Goal: Transaction & Acquisition: Purchase product/service

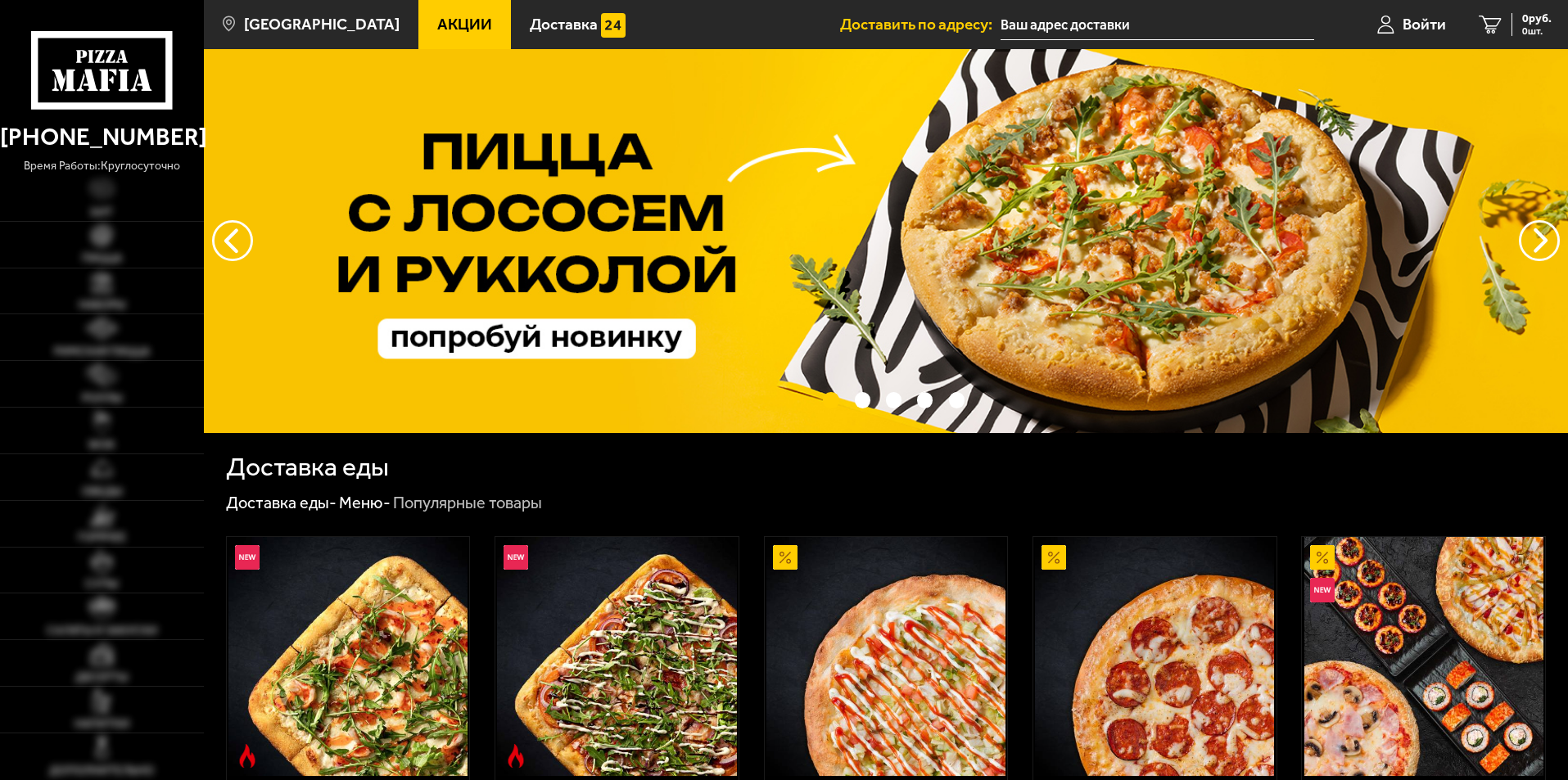
type input "[STREET_ADDRESS]"
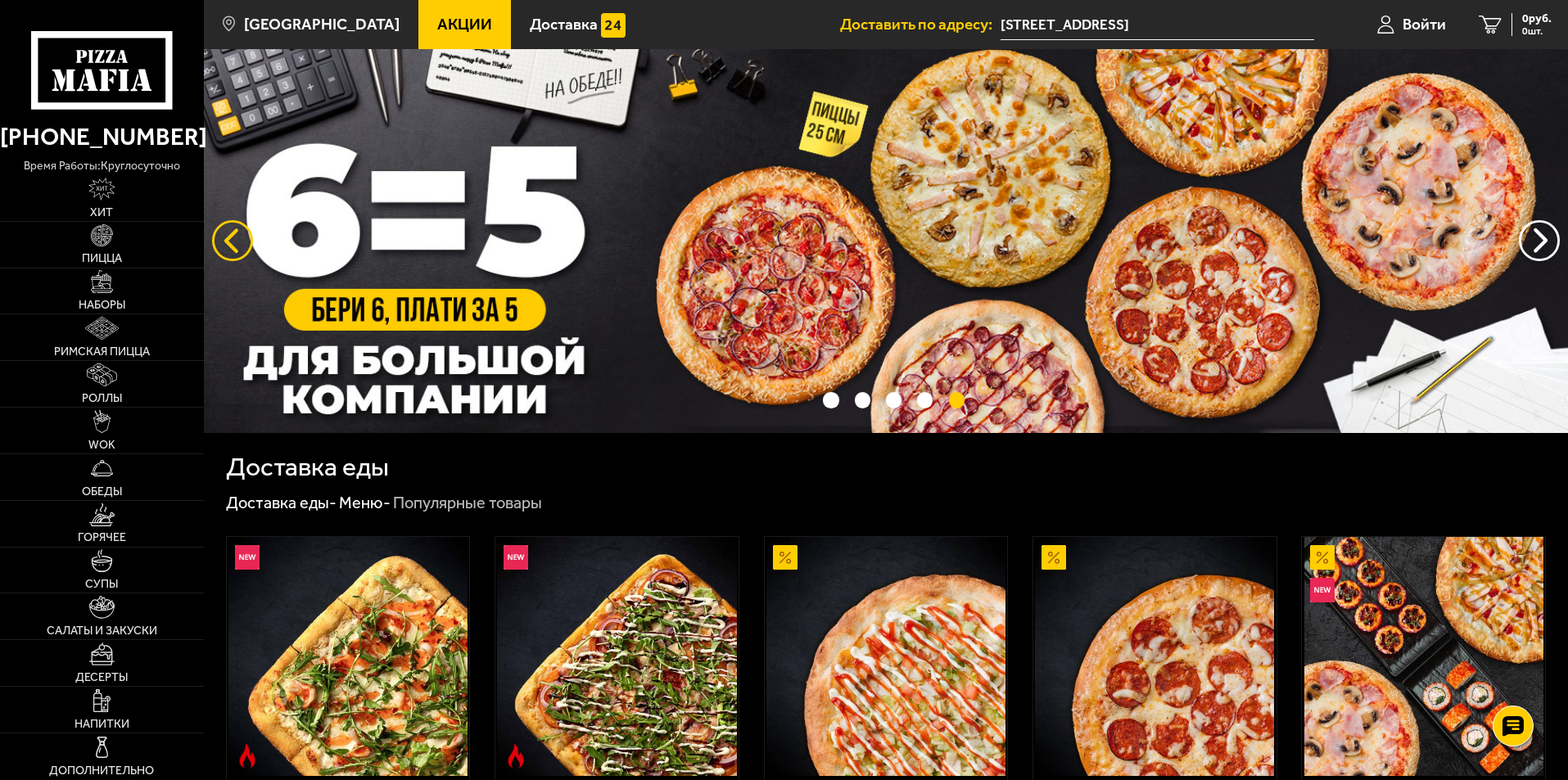
click at [219, 244] on button "следующий" at bounding box center [232, 240] width 41 height 41
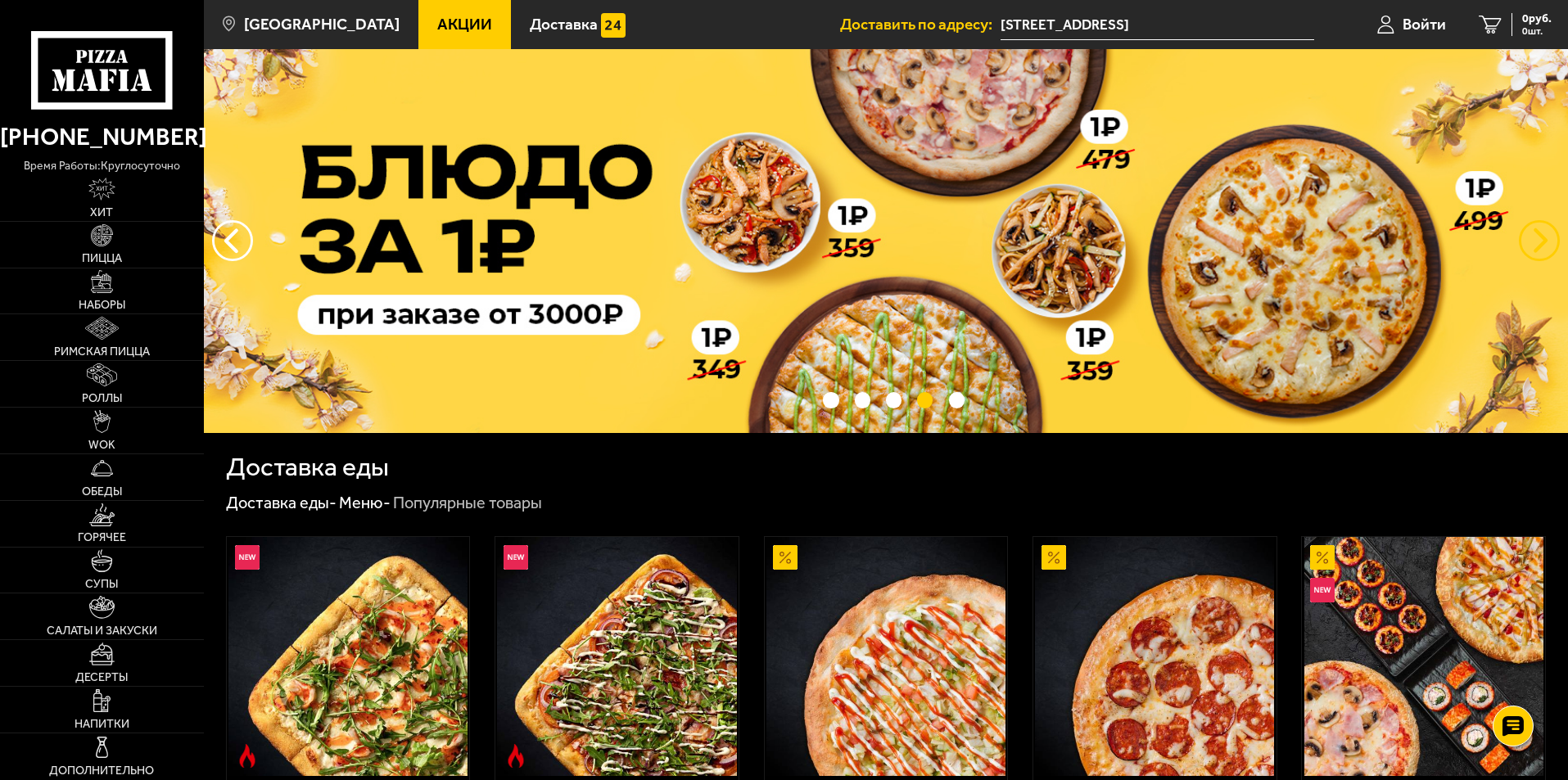
click at [1529, 234] on button "предыдущий" at bounding box center [1539, 240] width 41 height 41
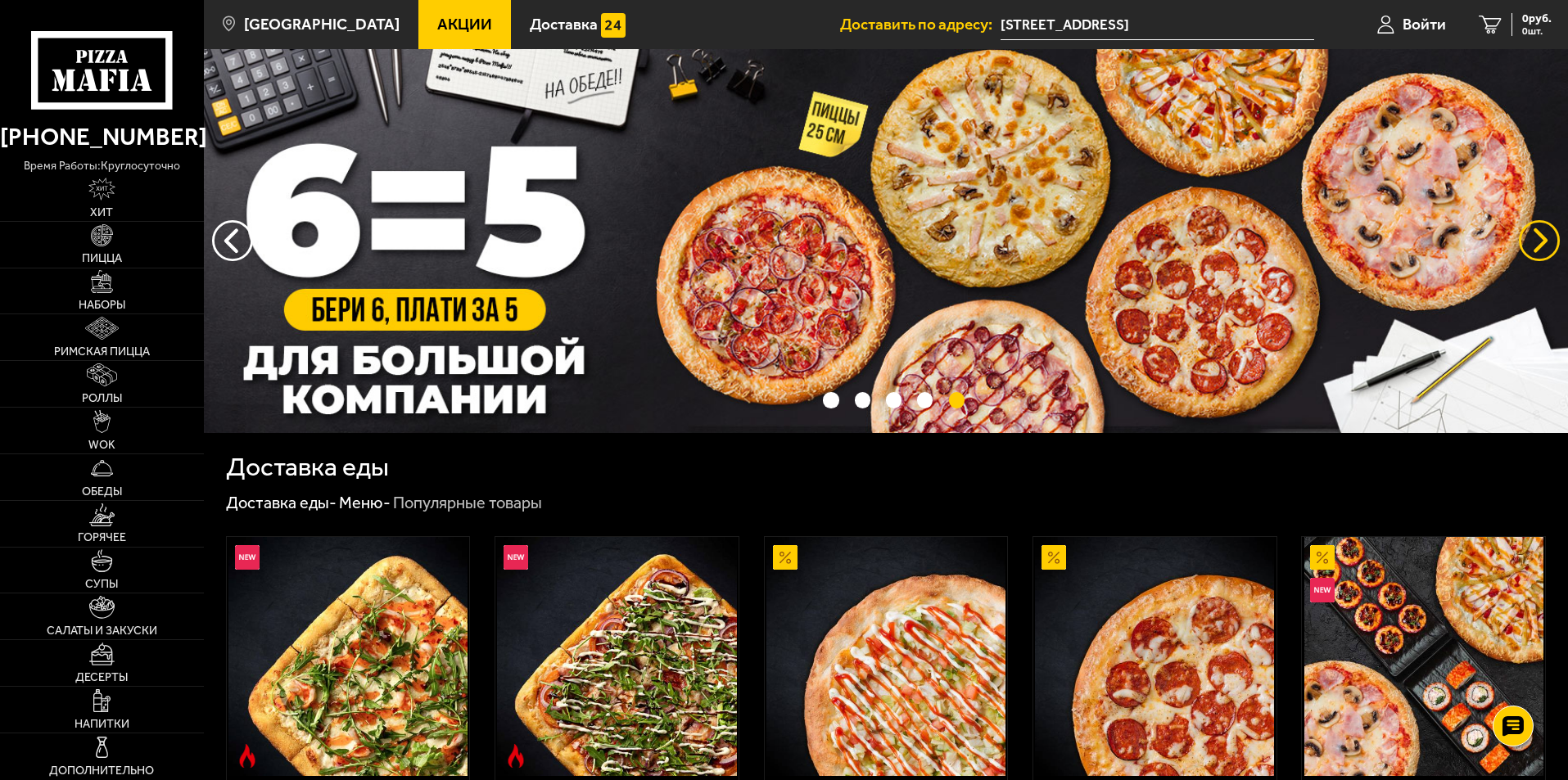
click at [1521, 243] on button "предыдущий" at bounding box center [1539, 240] width 41 height 41
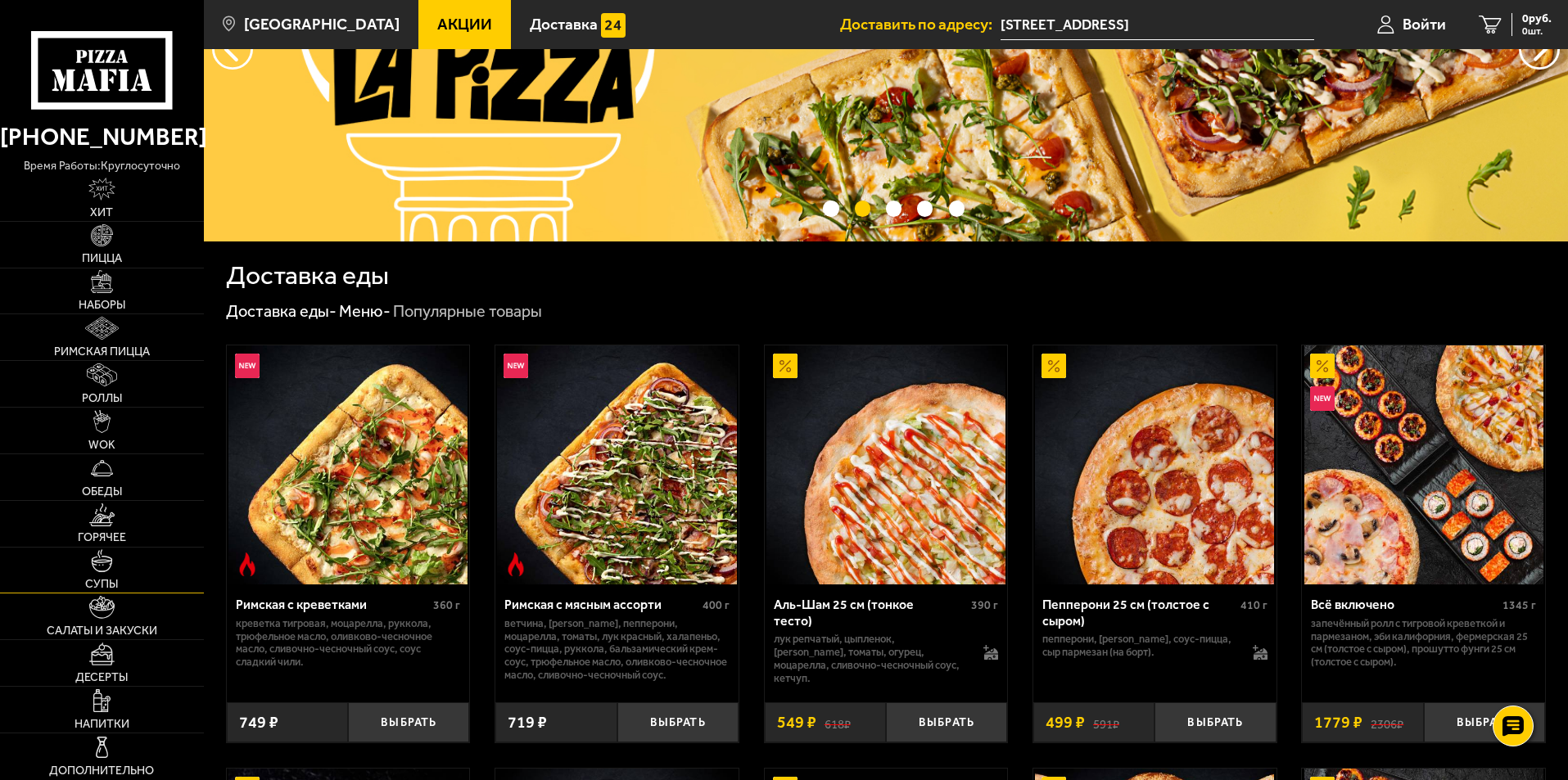
scroll to position [246, 0]
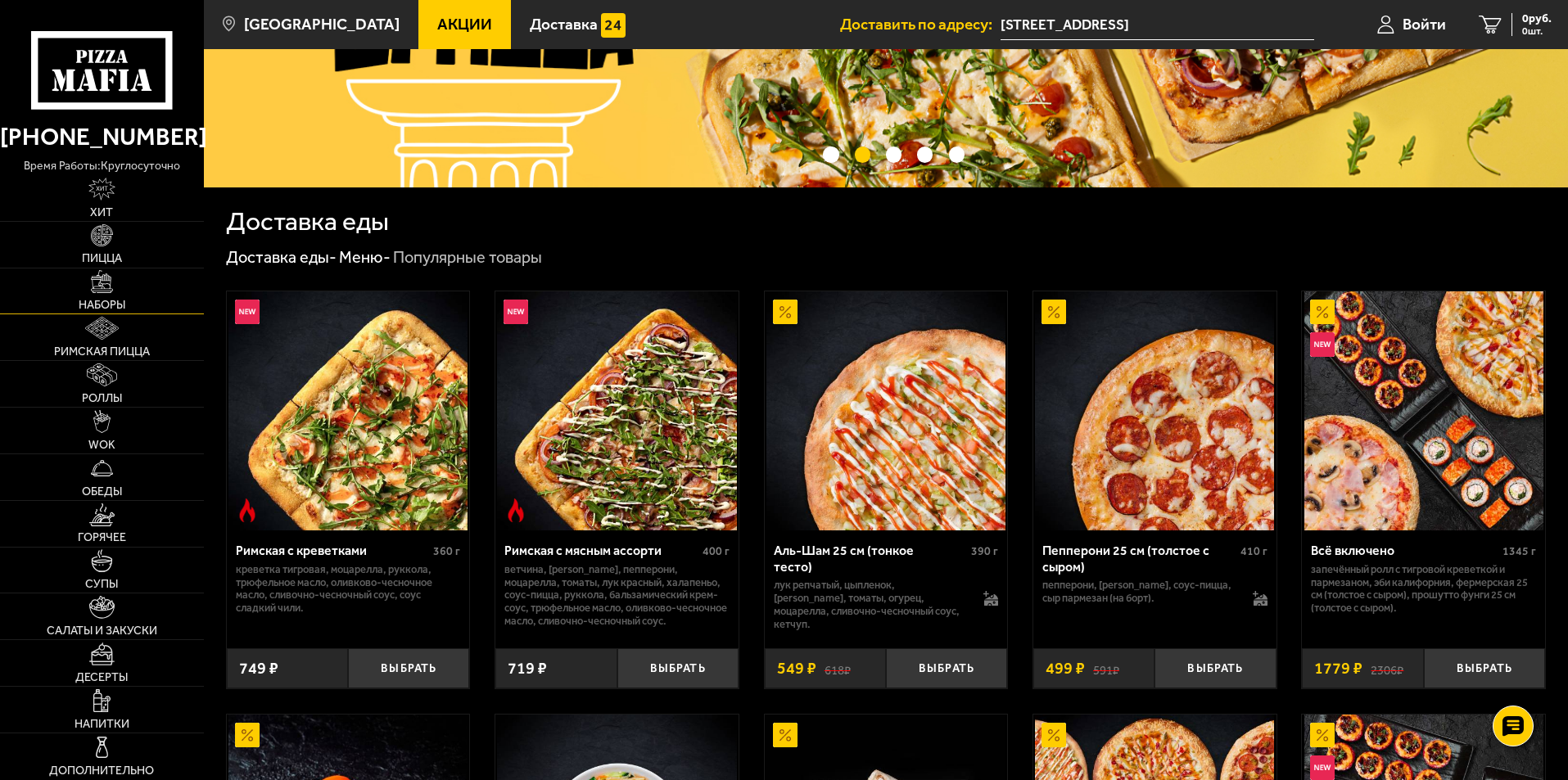
click at [108, 290] on img at bounding box center [102, 281] width 23 height 23
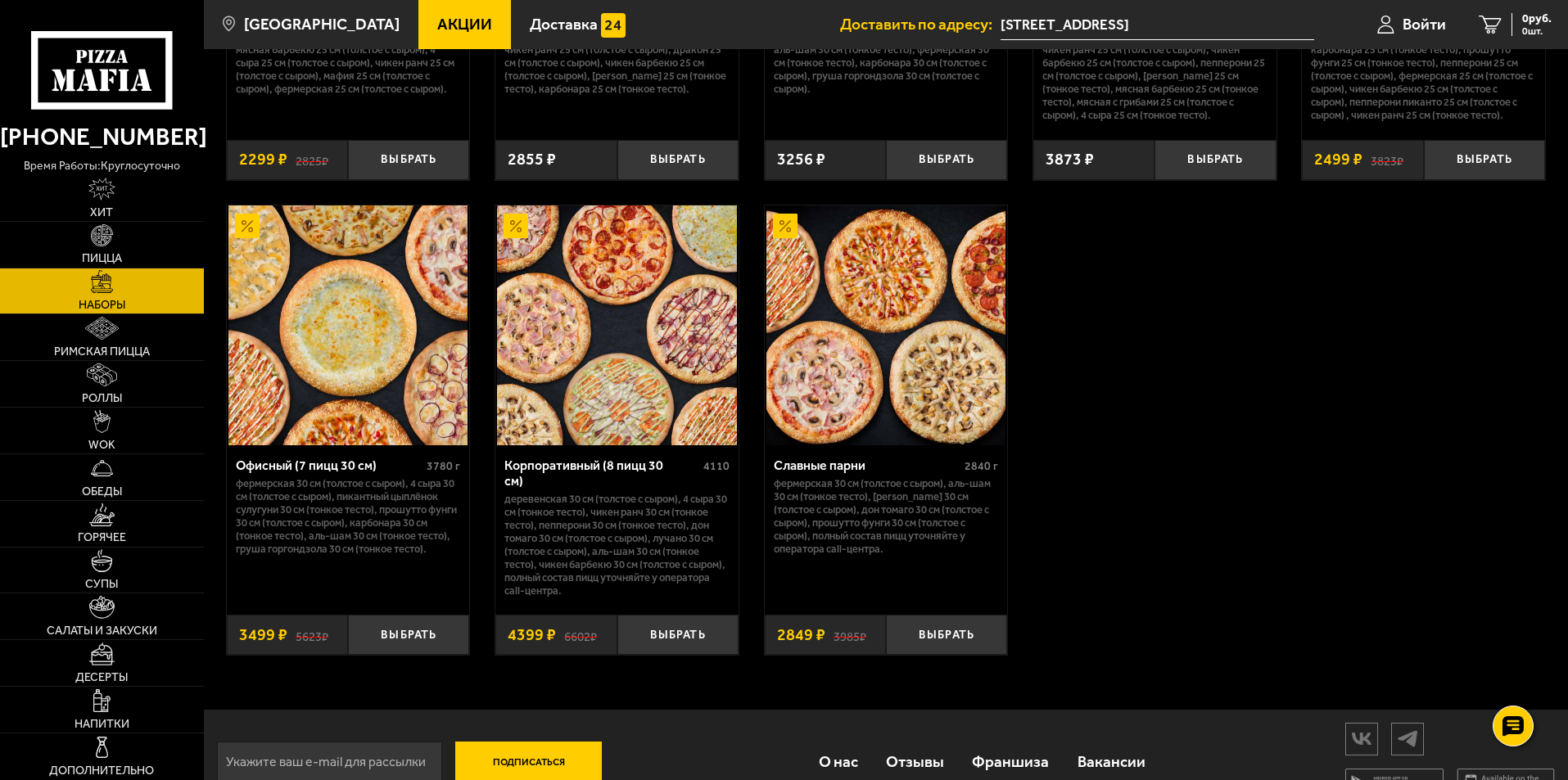
scroll to position [2499, 0]
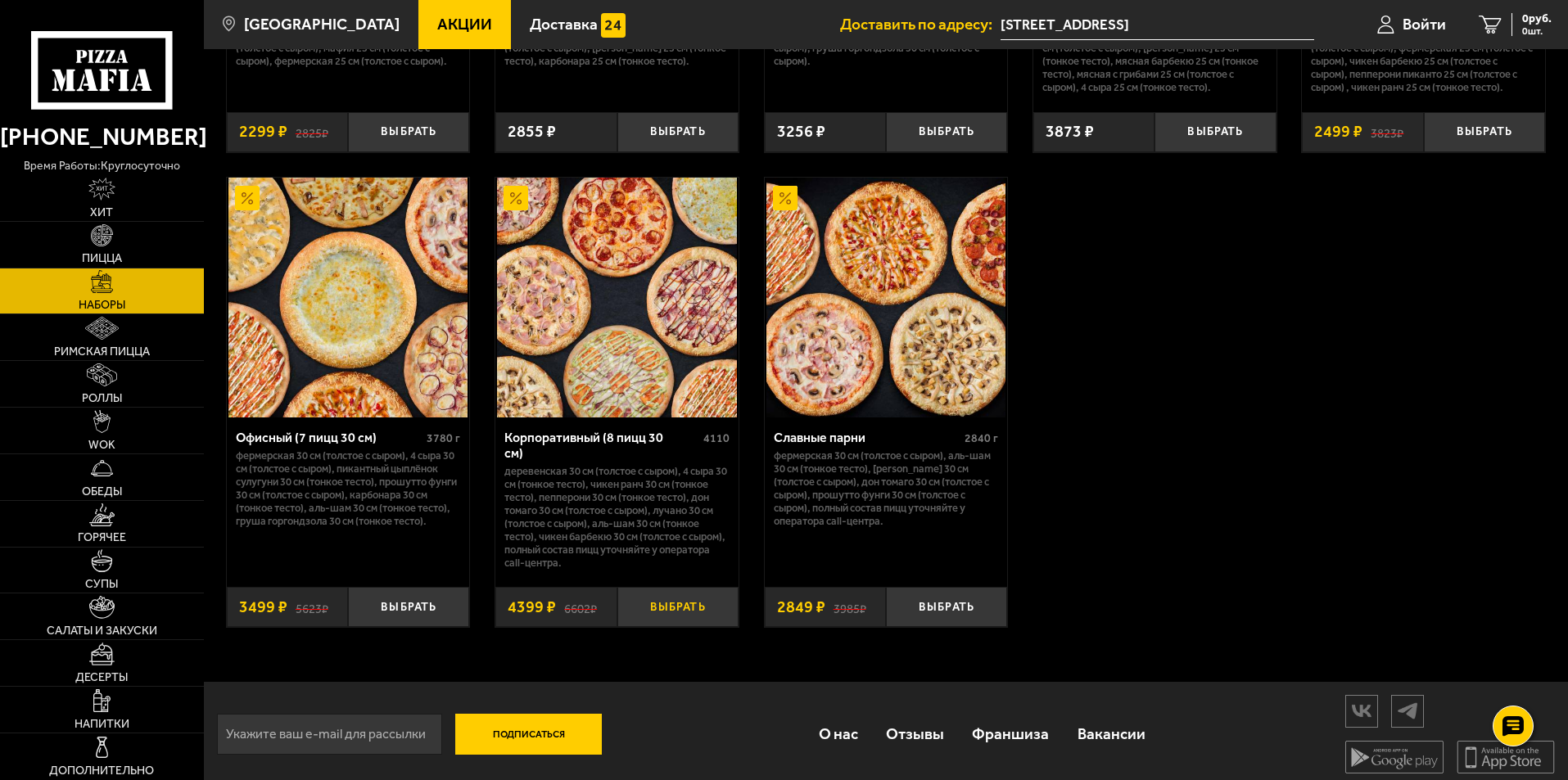
click at [674, 595] on button "Выбрать" at bounding box center [678, 606] width 122 height 40
click at [627, 590] on button "−" at bounding box center [637, 606] width 40 height 40
click at [438, 608] on button "Выбрать" at bounding box center [408, 606] width 122 height 40
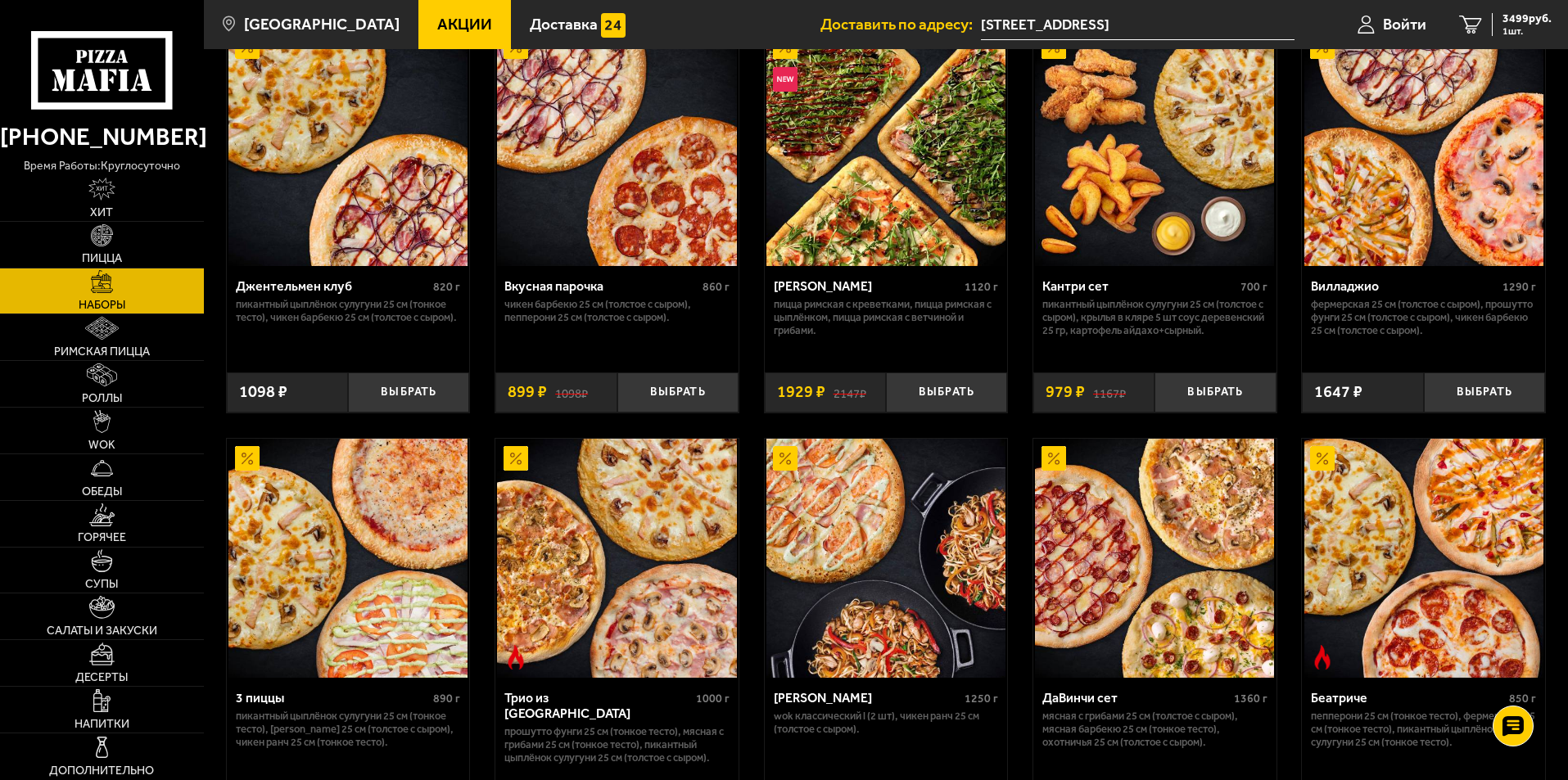
scroll to position [0, 0]
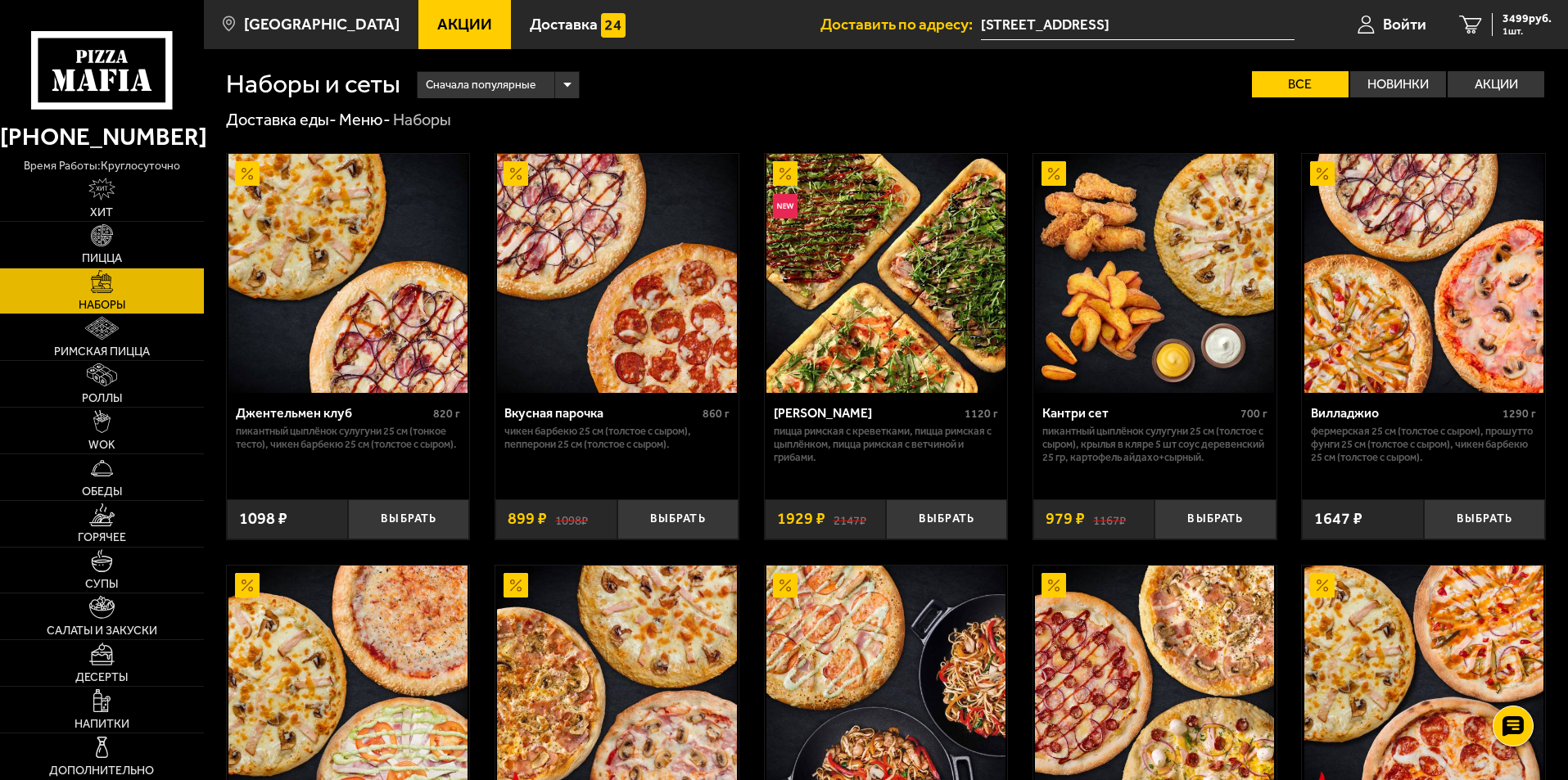
click at [437, 27] on span "Акции" at bounding box center [465, 24] width 55 height 16
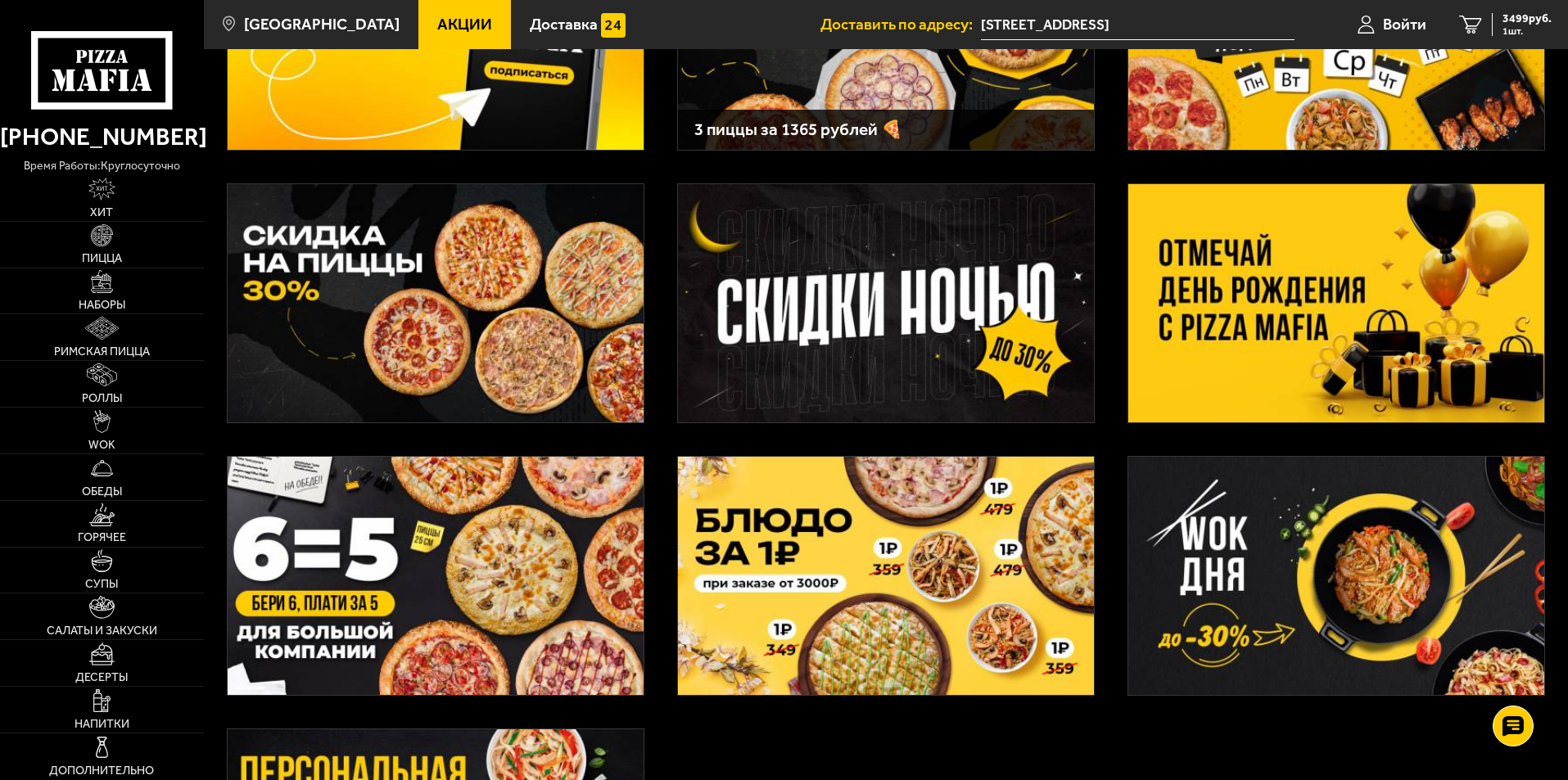
scroll to position [246, 0]
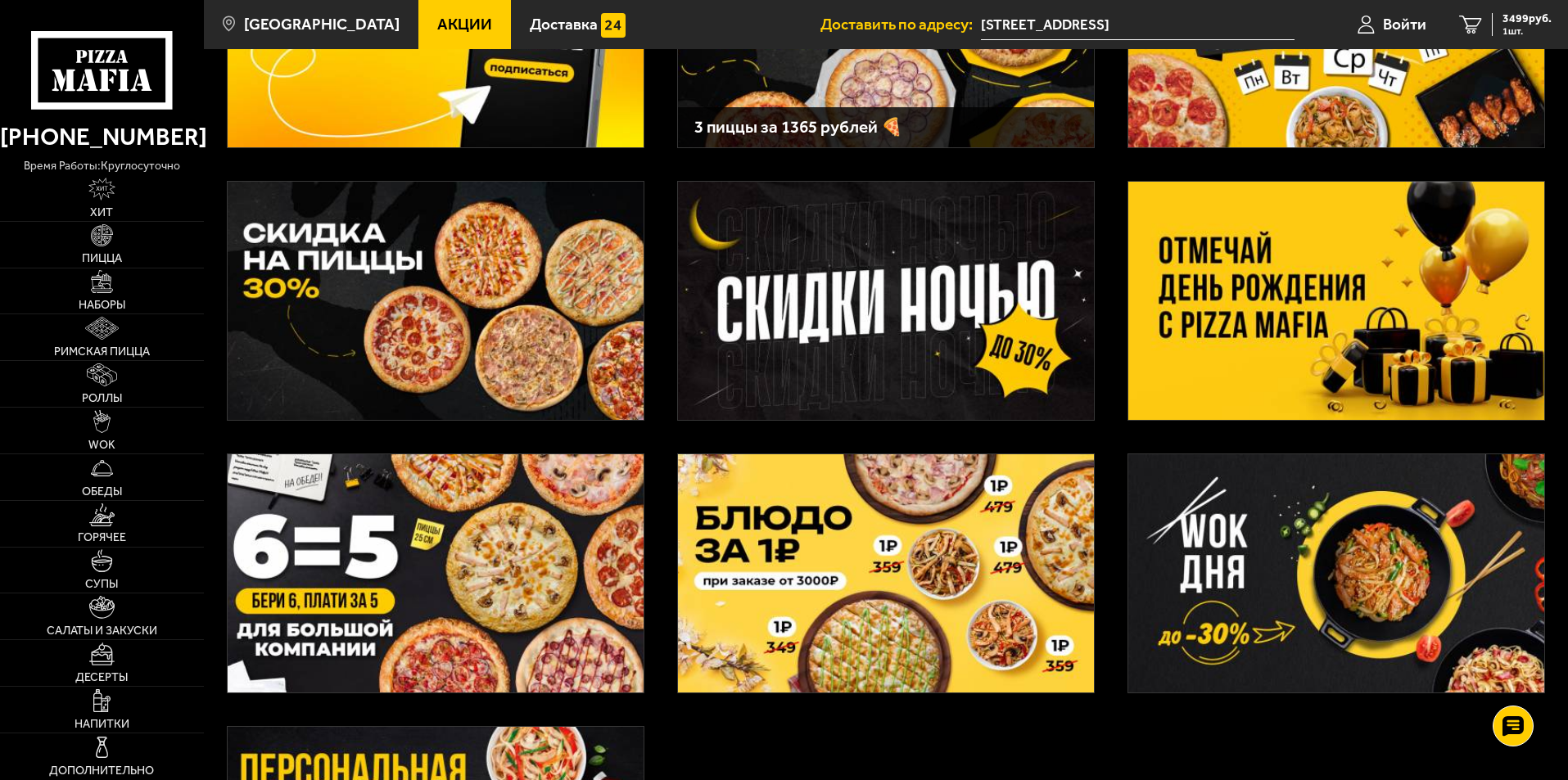
click at [934, 607] on img at bounding box center [886, 573] width 416 height 238
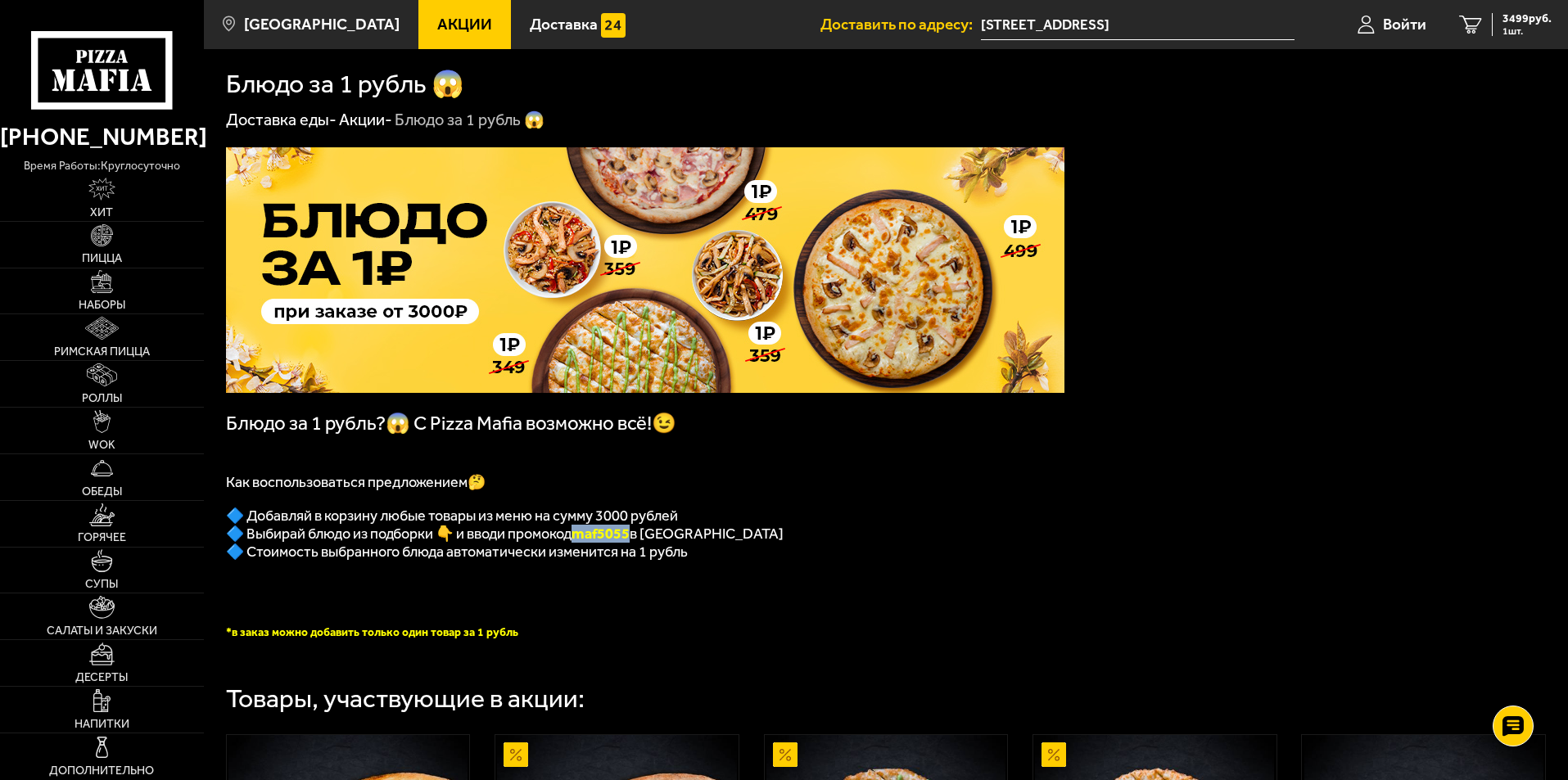
drag, startPoint x: 580, startPoint y: 547, endPoint x: 635, endPoint y: 547, distance: 55.0
click at [635, 543] on span "🔷 Выбирай блюдо из подборки 👇 и вводи промокод maf5055 в корзине" at bounding box center [505, 533] width 557 height 18
copy b "maf5055"
click at [1506, 28] on span "1 шт." at bounding box center [1526, 31] width 49 height 10
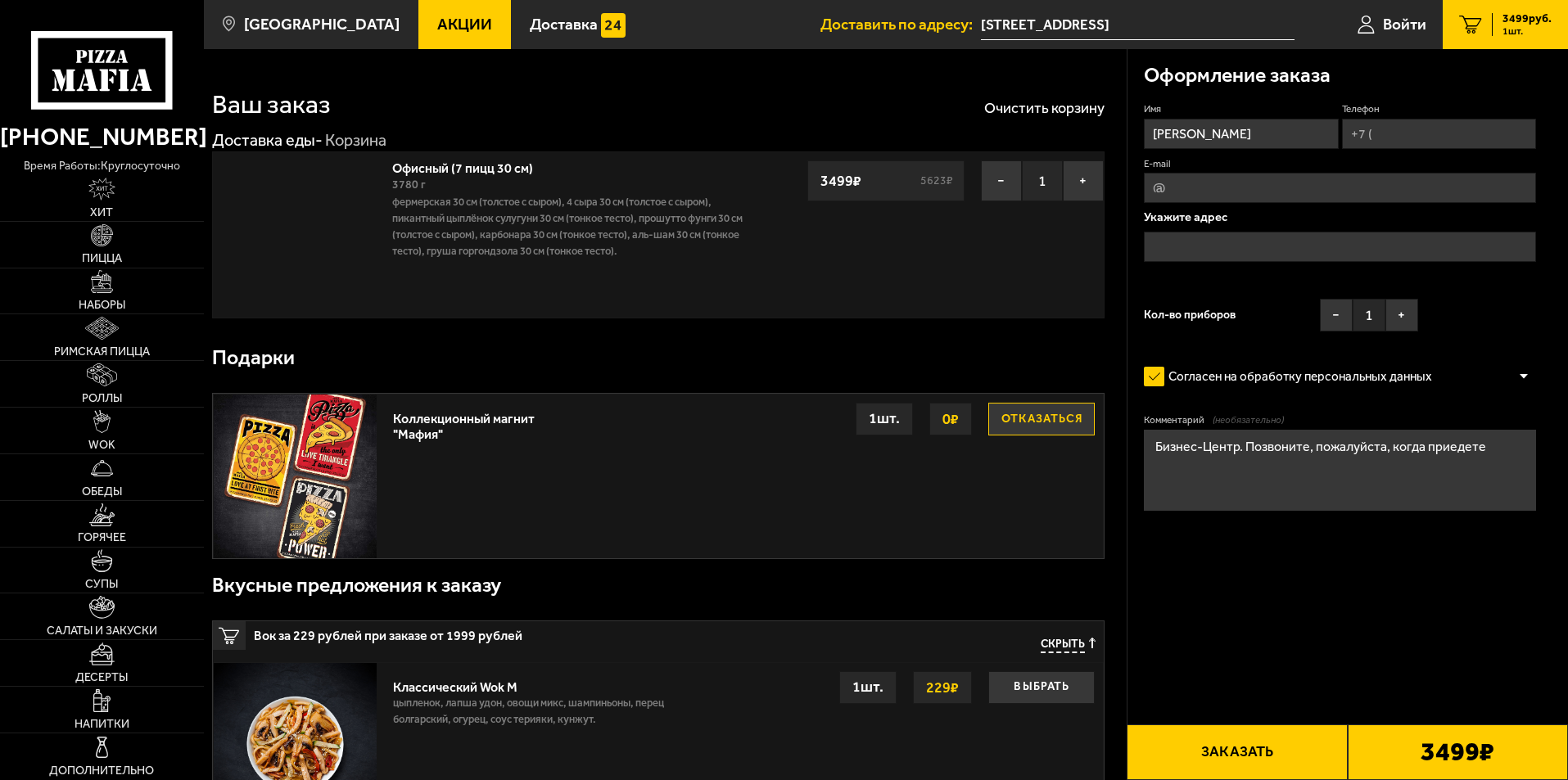
type input "[STREET_ADDRESS]"
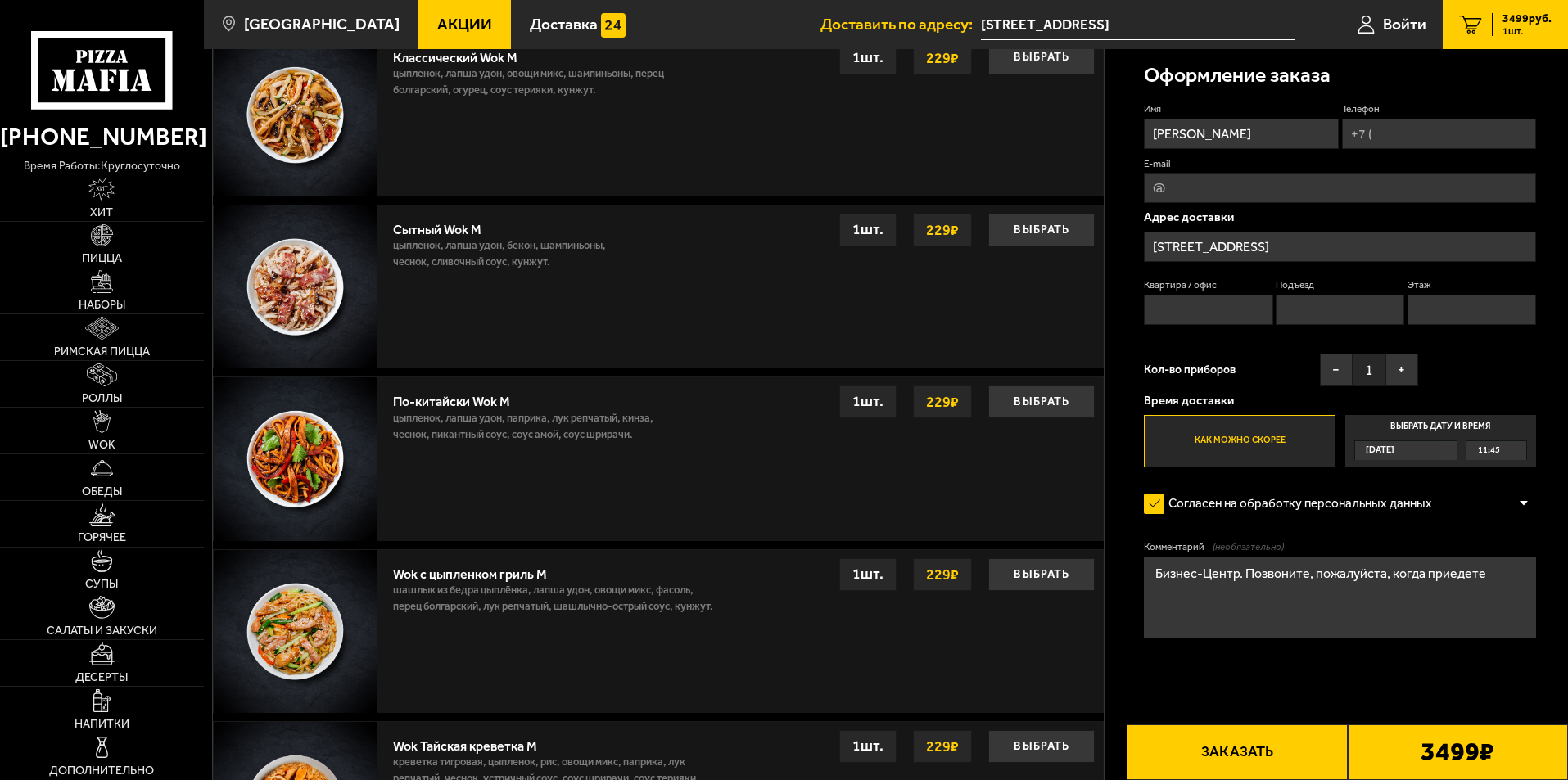
scroll to position [982, 0]
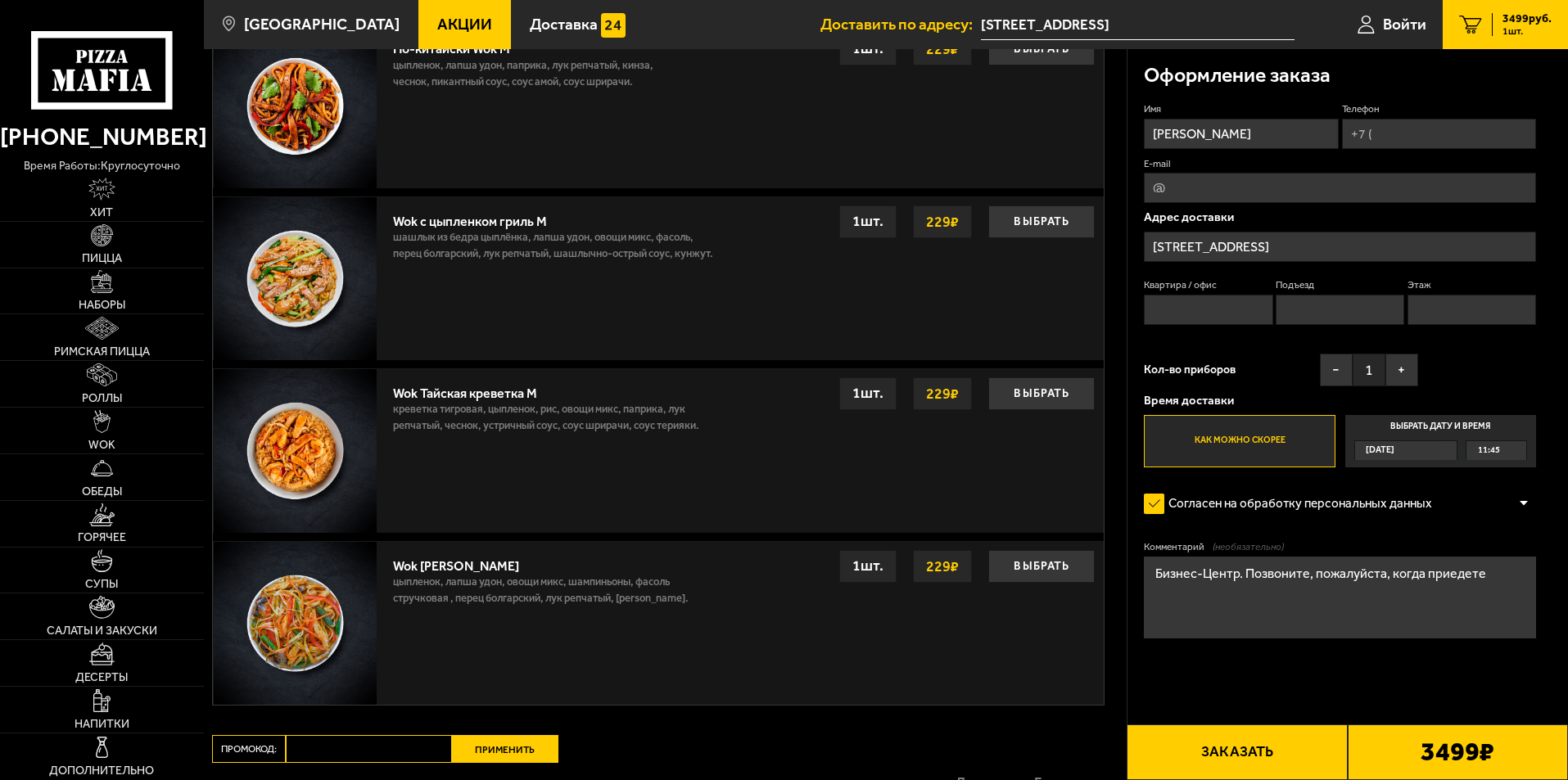
click at [390, 755] on input "Промокод:" at bounding box center [368, 748] width 166 height 28
paste input "maf5055"
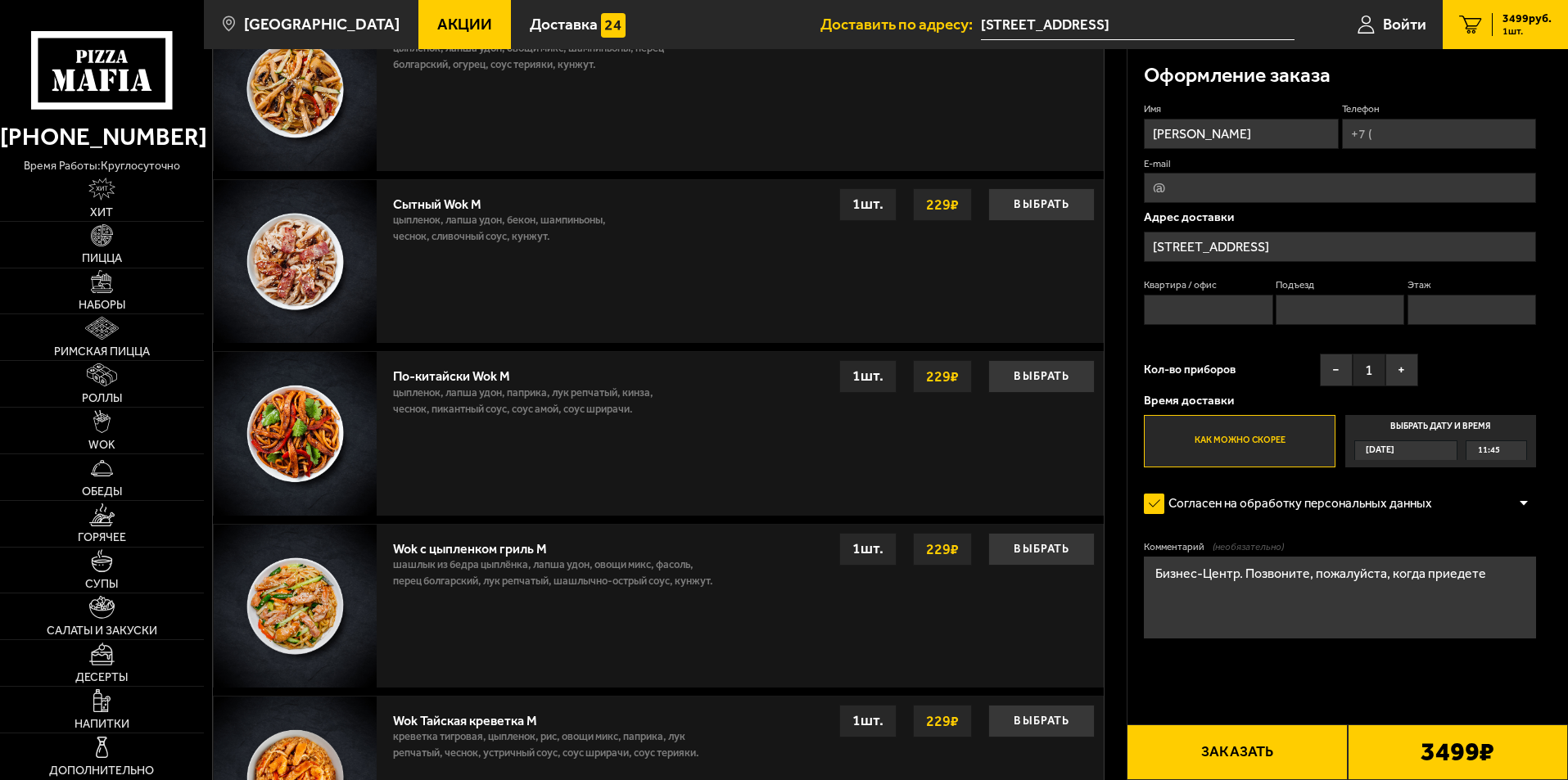
scroll to position [1064, 0]
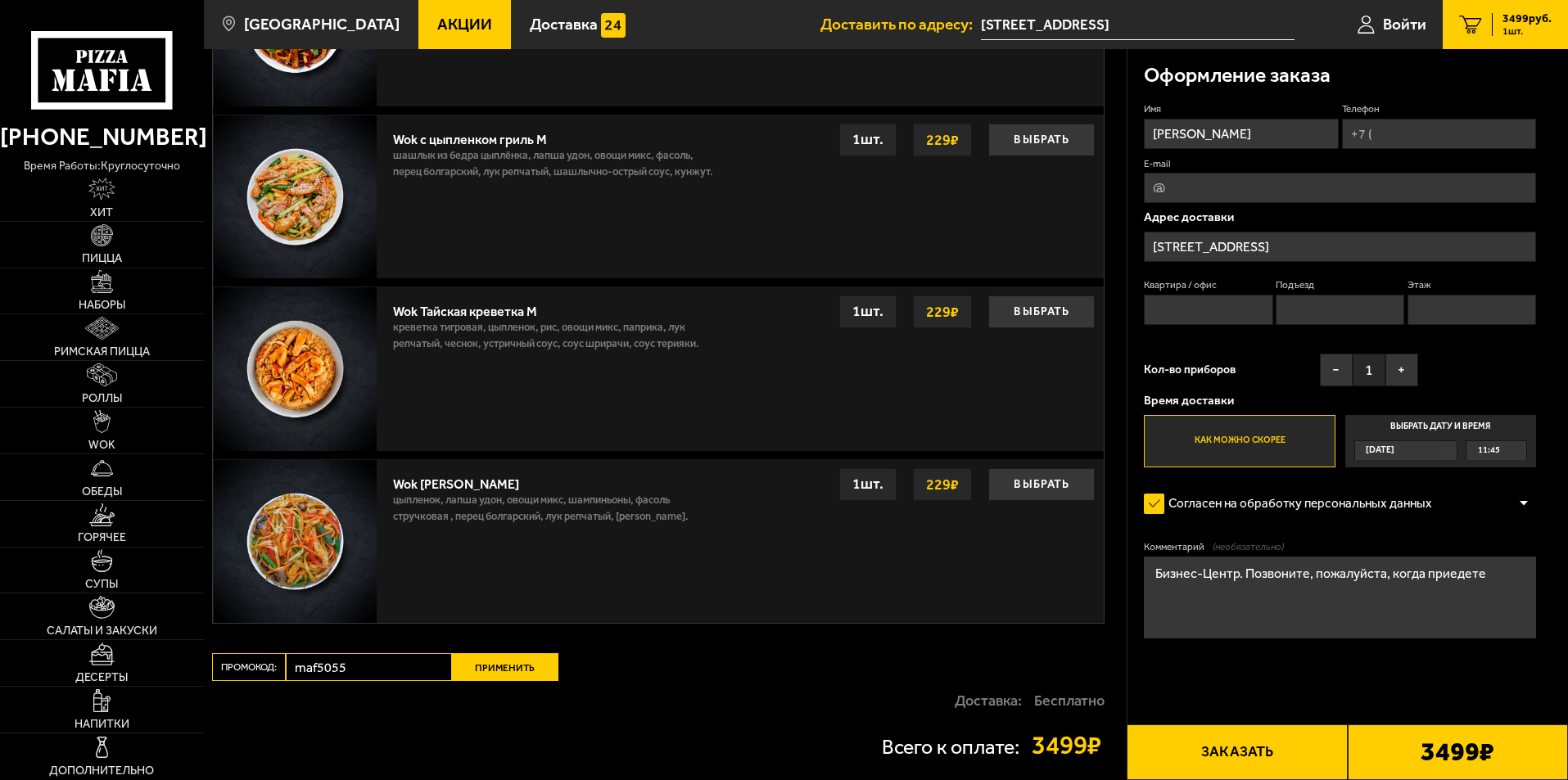
type input "maf5055"
click at [534, 662] on button "Применить" at bounding box center [505, 666] width 106 height 28
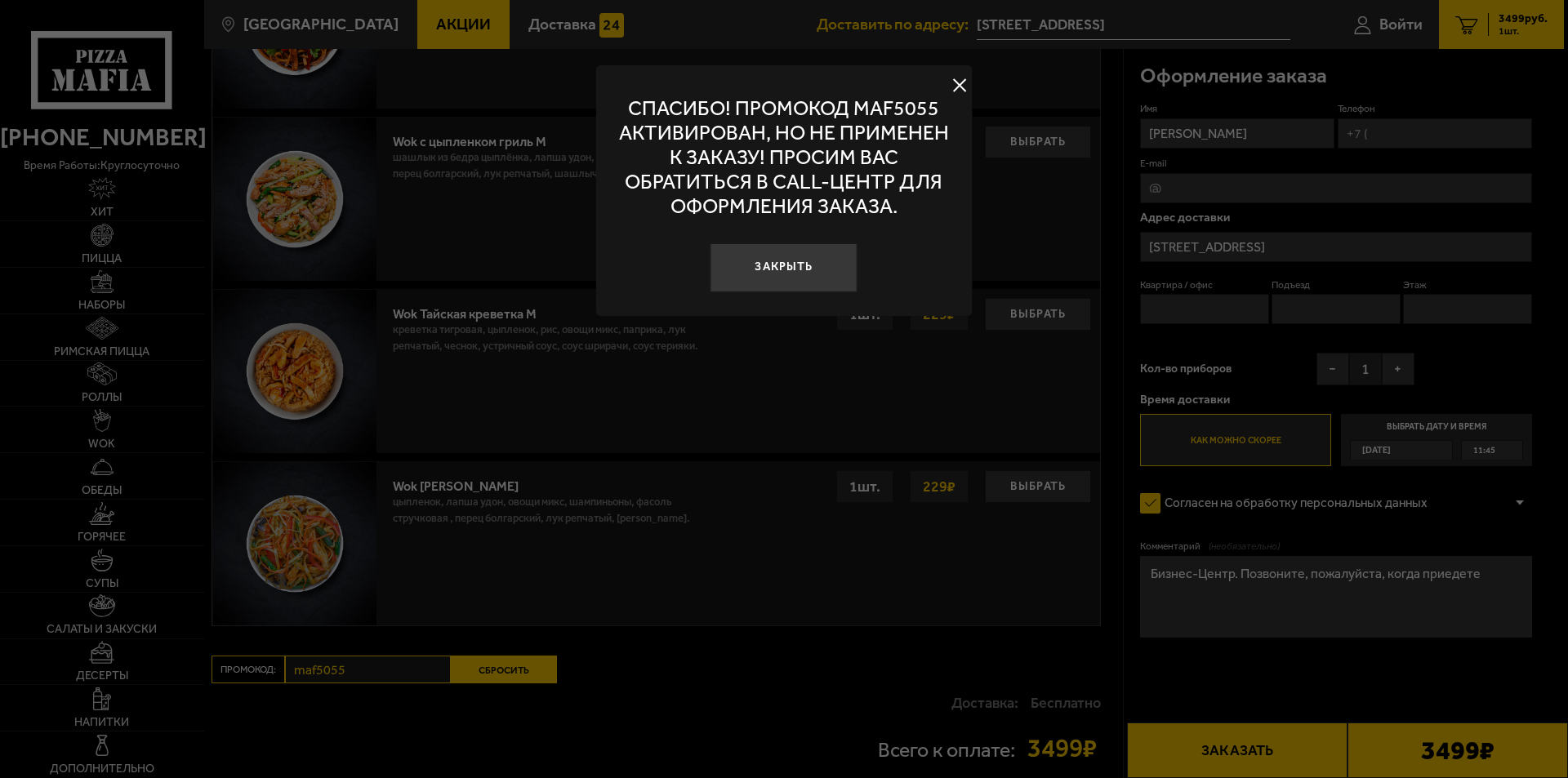
click at [952, 89] on button at bounding box center [960, 86] width 25 height 25
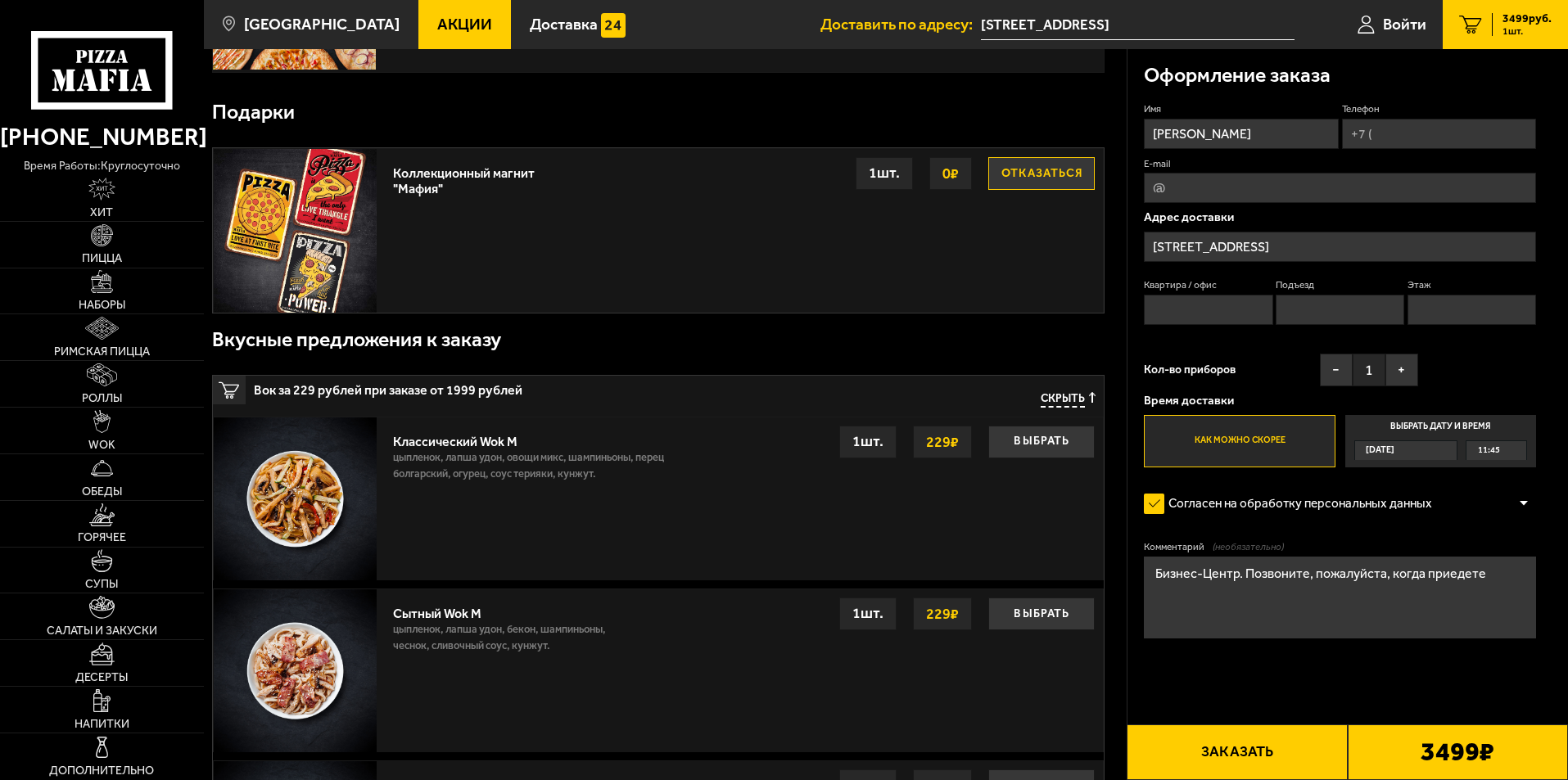
scroll to position [0, 0]
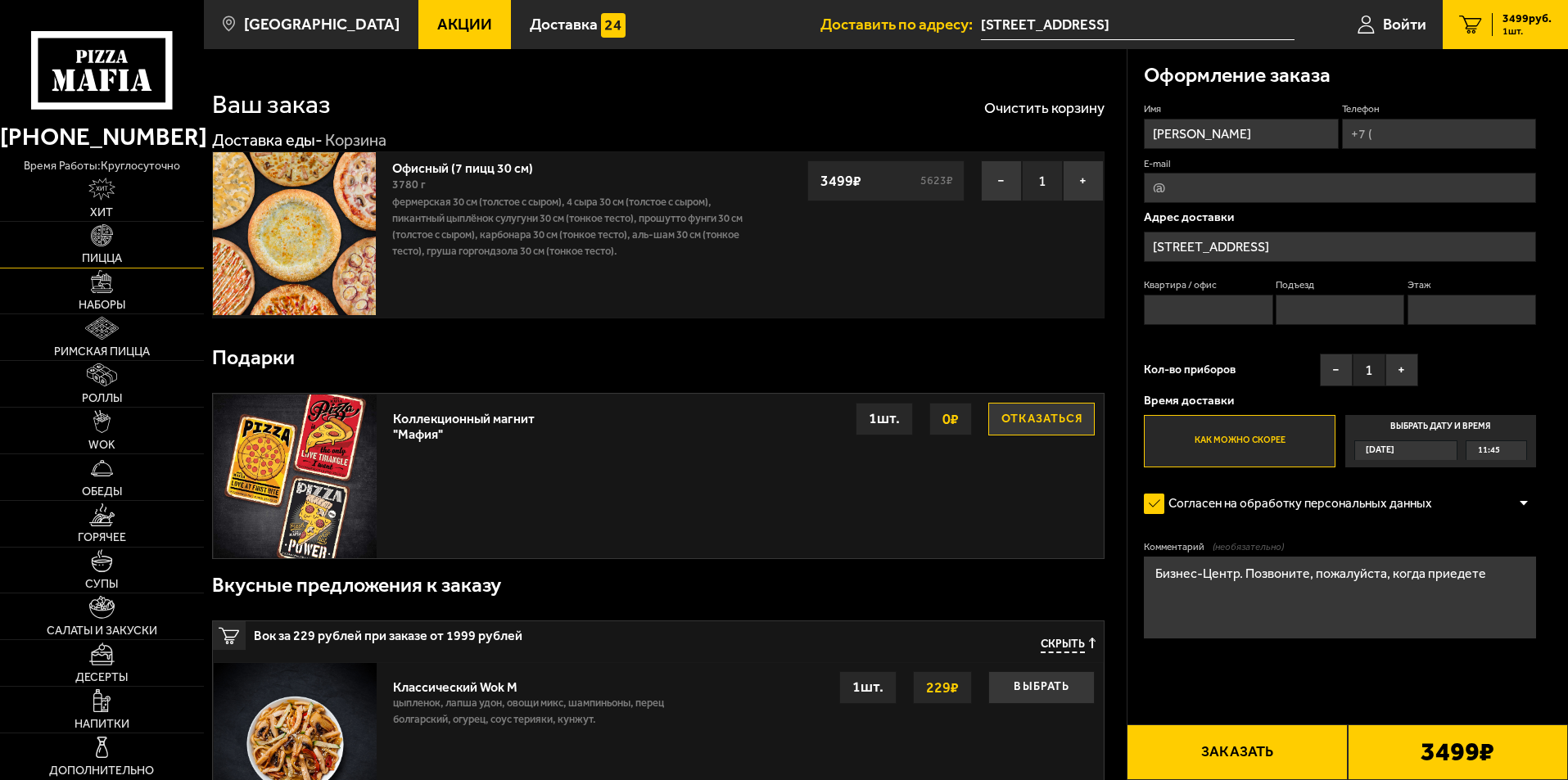
click at [97, 237] on img at bounding box center [102, 236] width 23 height 23
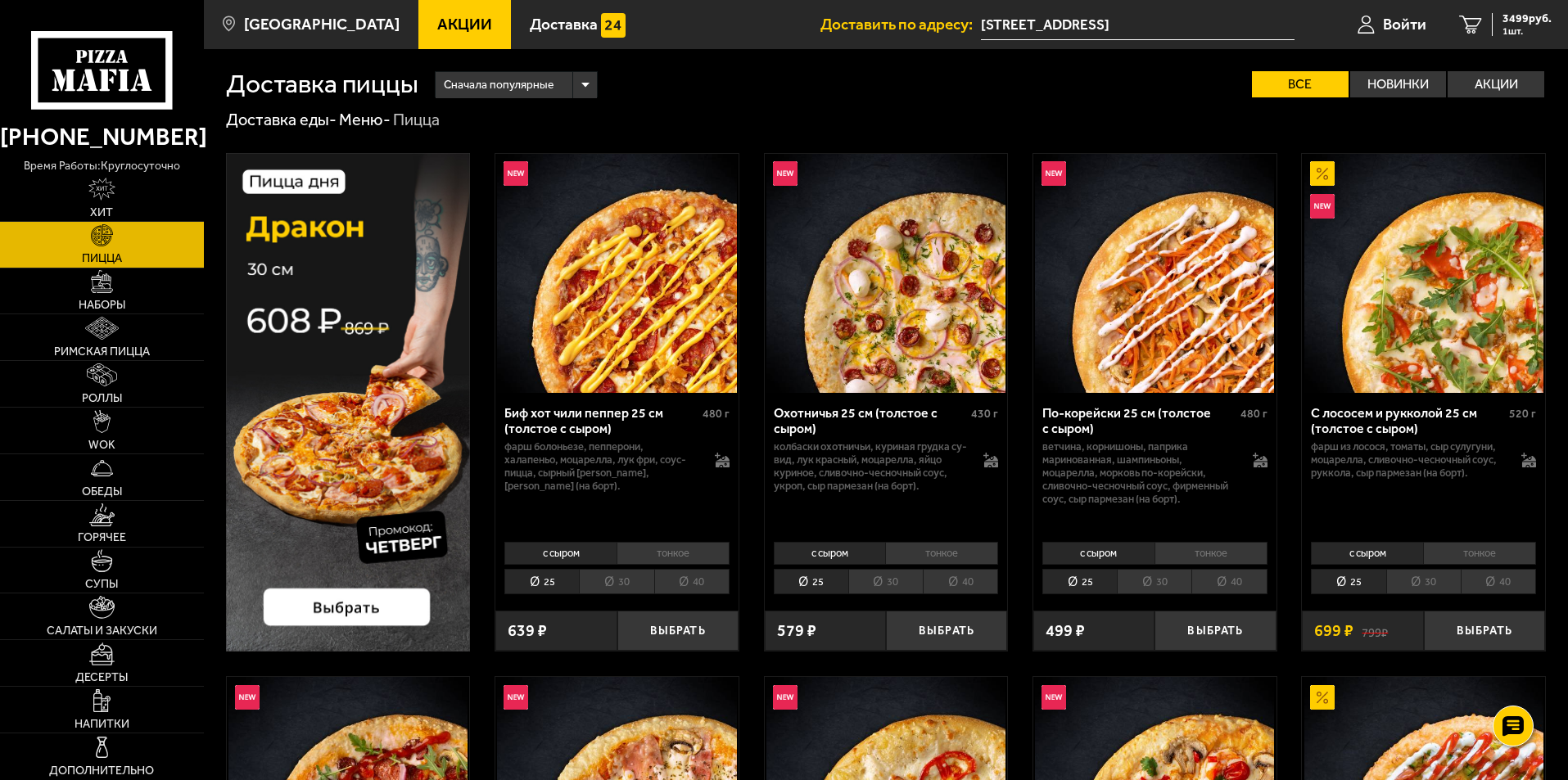
click at [622, 588] on li "30" at bounding box center [616, 581] width 75 height 26
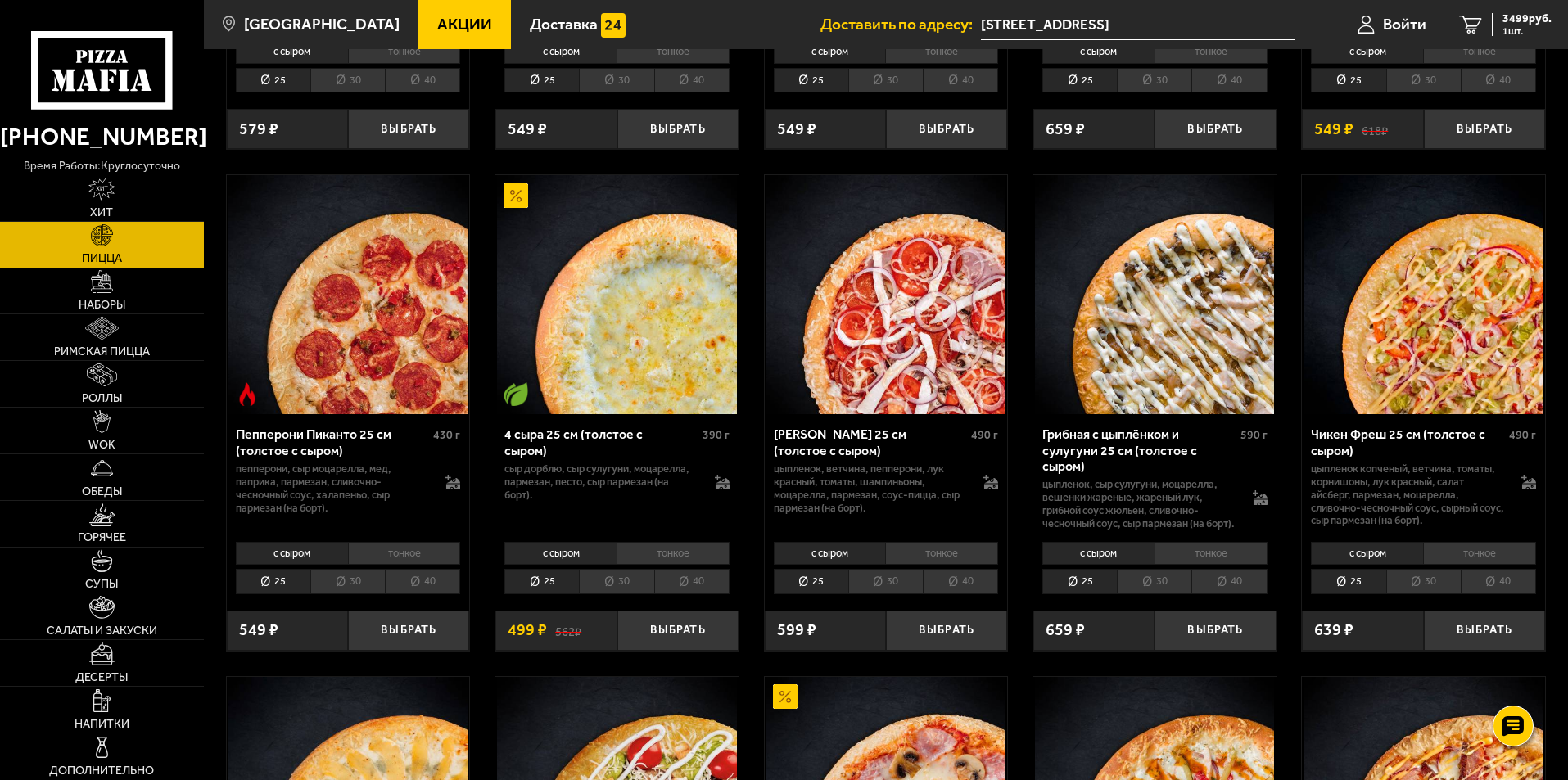
scroll to position [1064, 0]
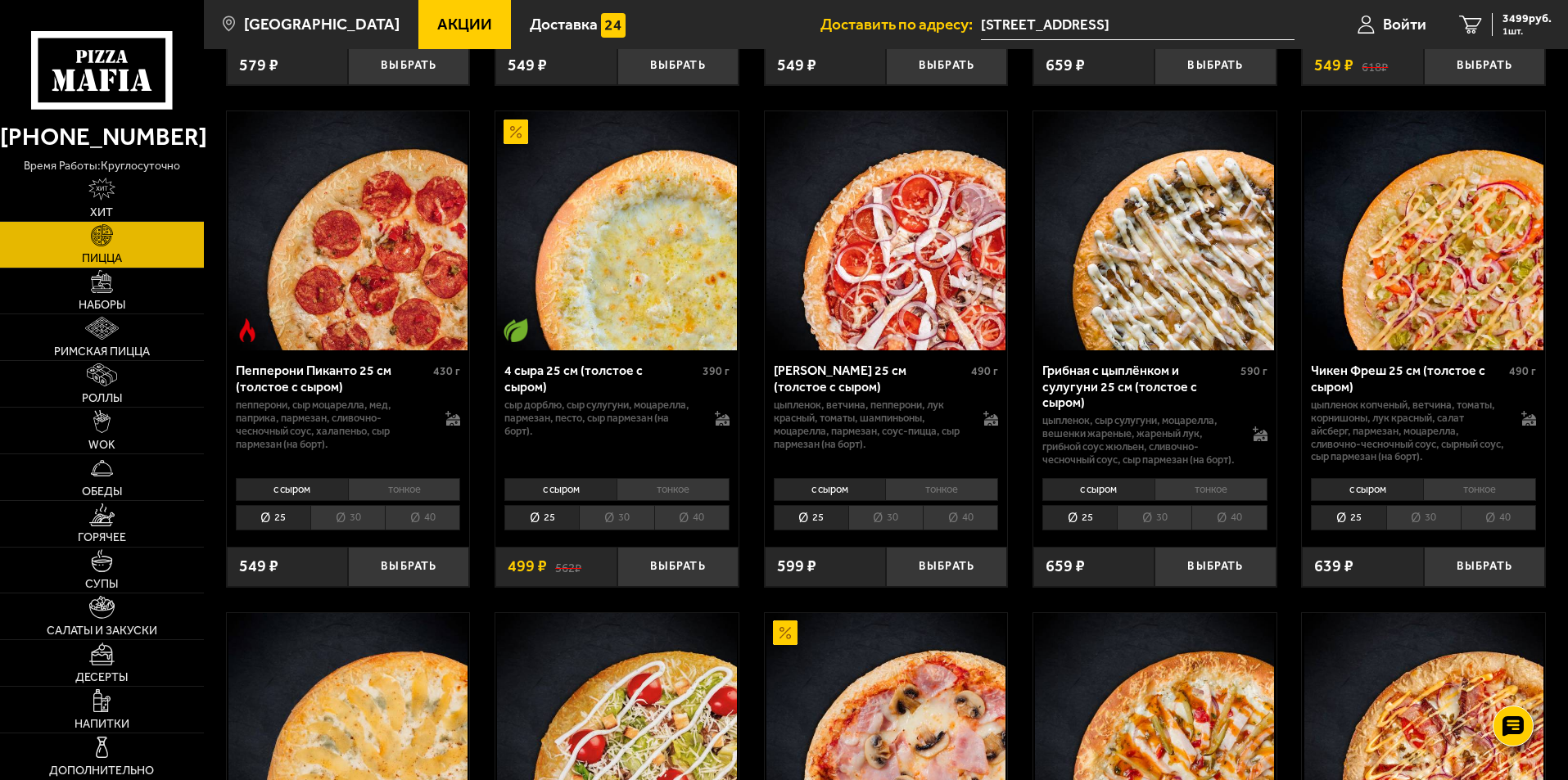
click at [612, 531] on li "30" at bounding box center [616, 517] width 75 height 26
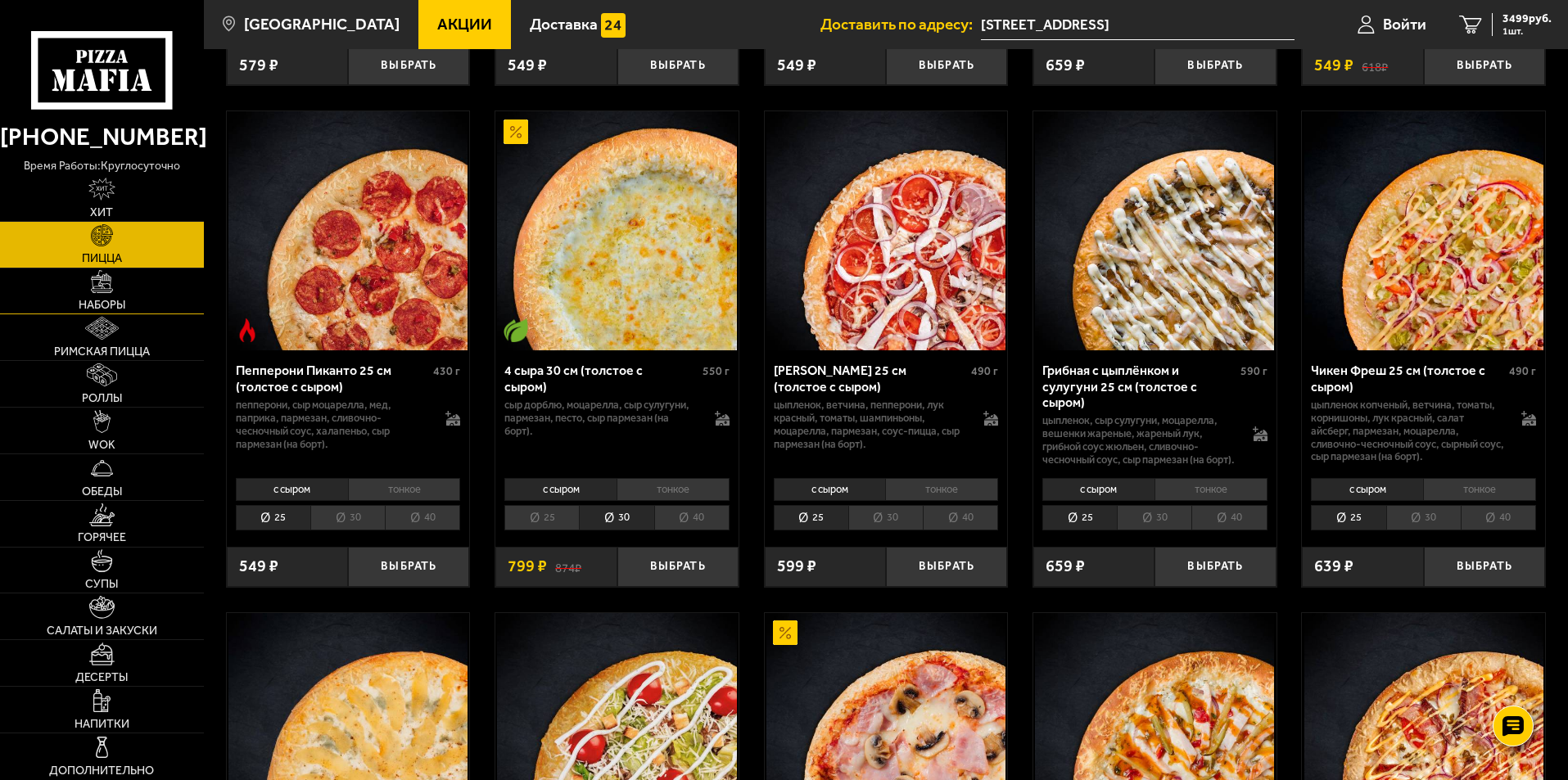
click at [96, 295] on link "Наборы" at bounding box center [102, 292] width 204 height 46
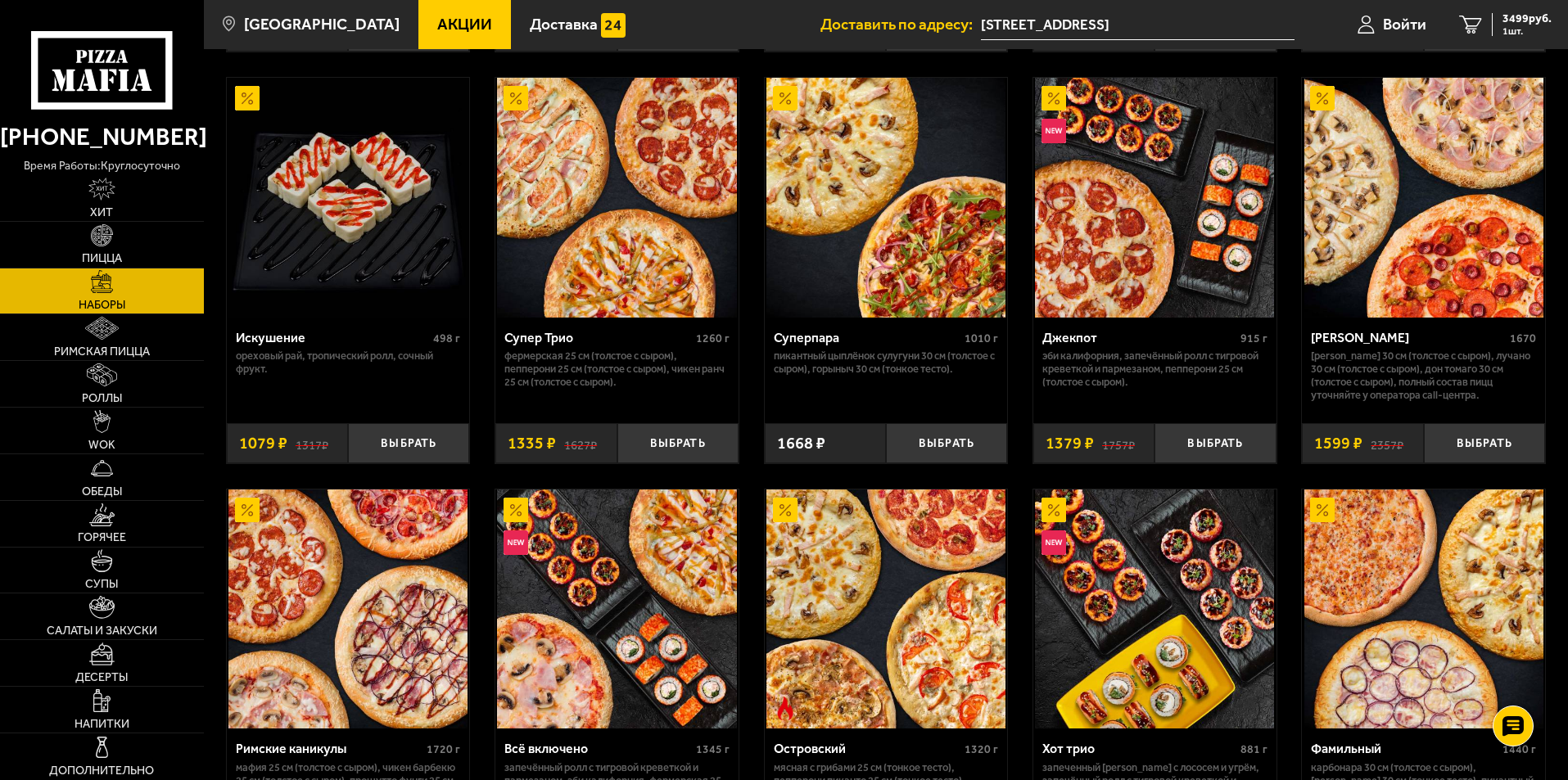
scroll to position [861, 0]
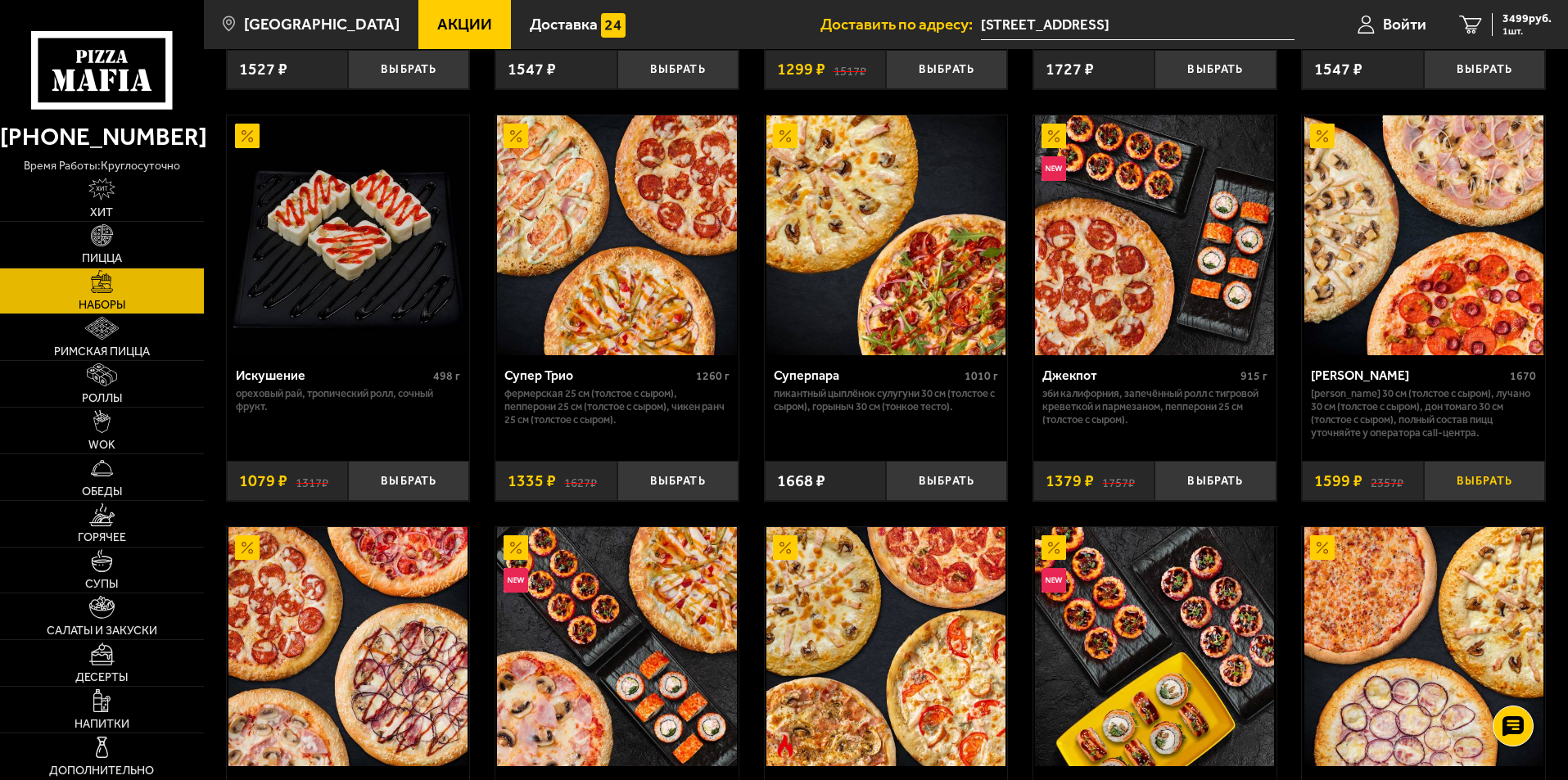
click at [1489, 470] on button "Выбрать" at bounding box center [1484, 480] width 122 height 40
click at [1503, 20] on span "5098 руб." at bounding box center [1526, 19] width 49 height 12
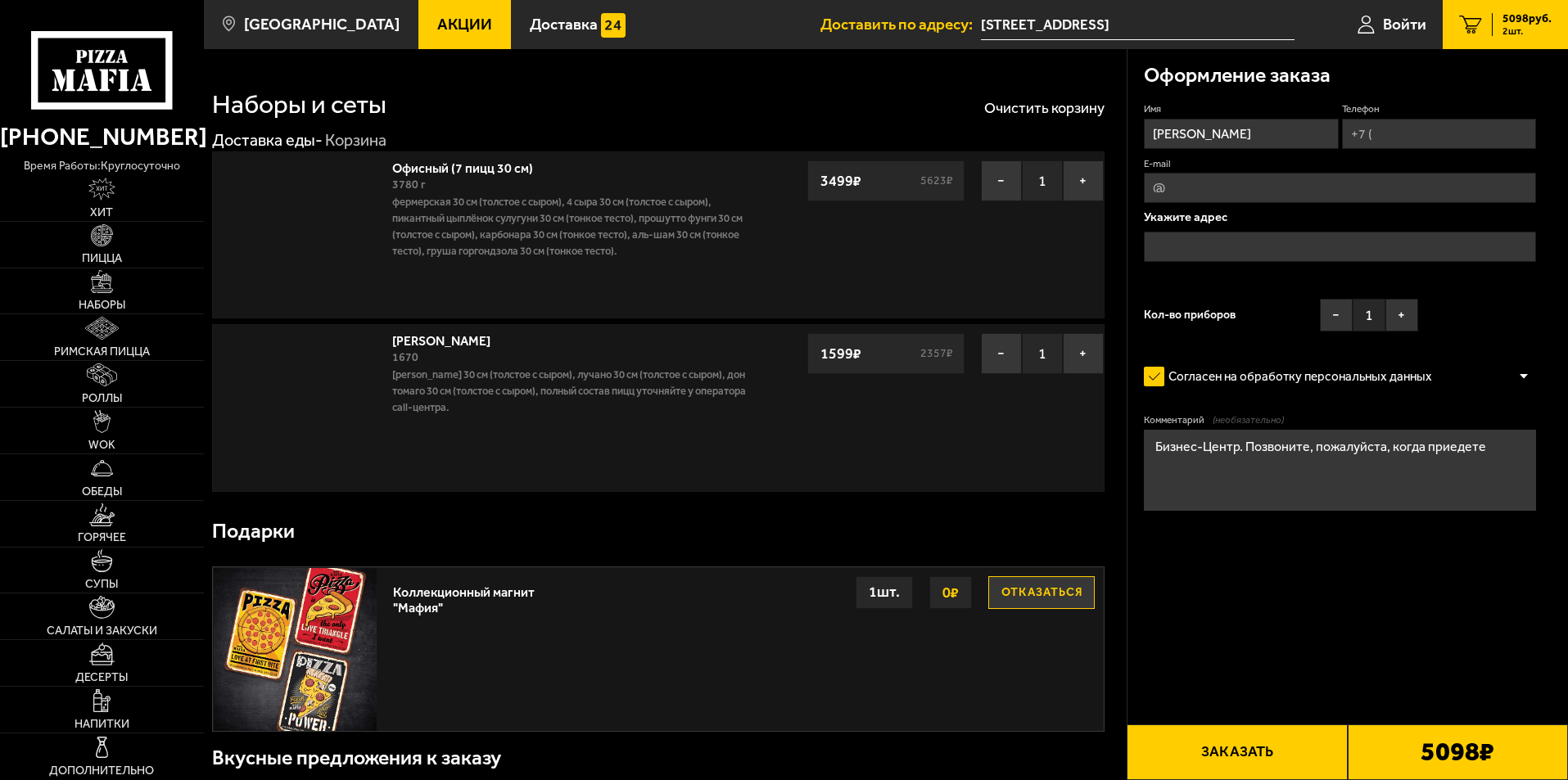
type input "[STREET_ADDRESS]"
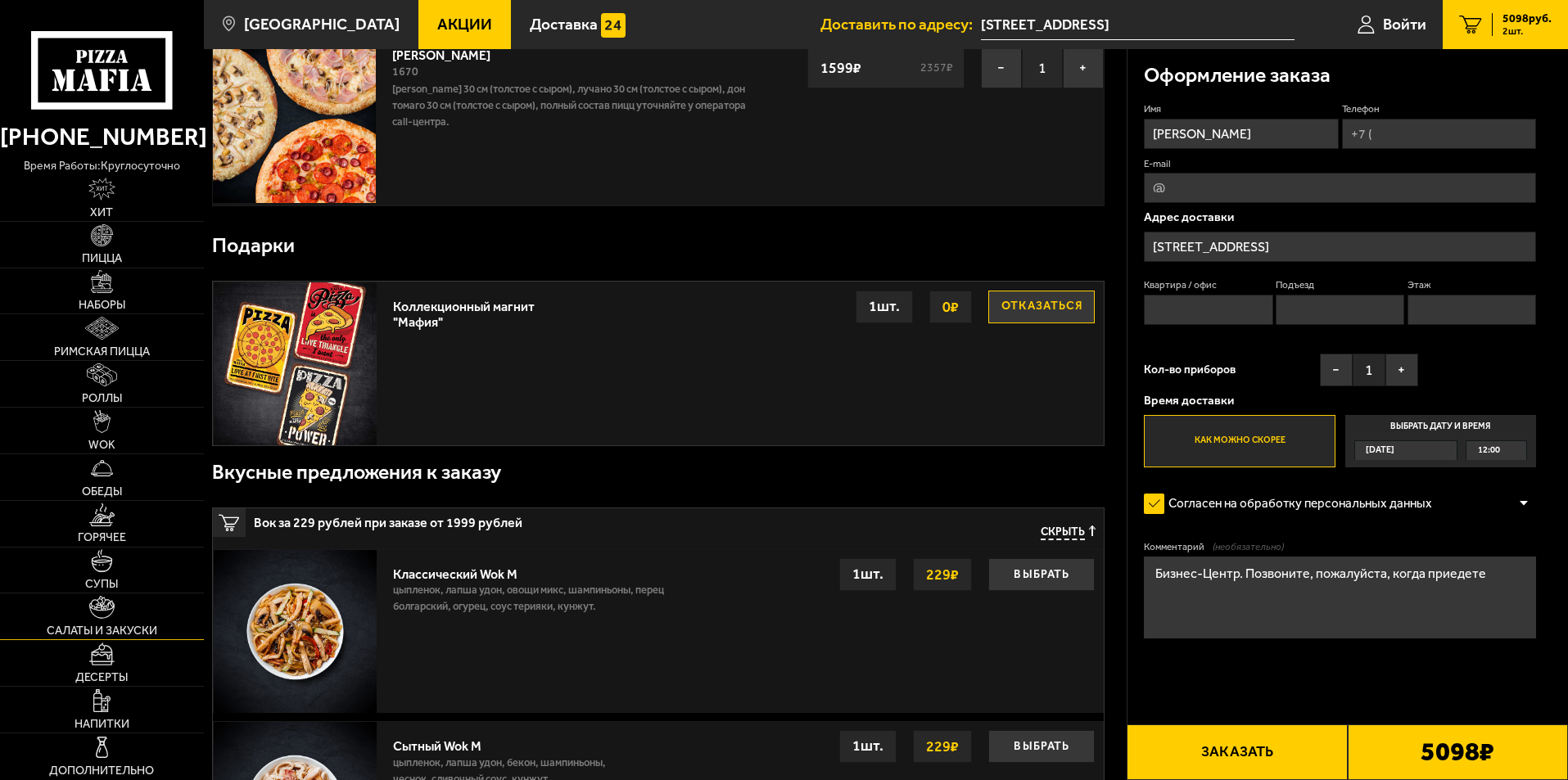
scroll to position [327, 0]
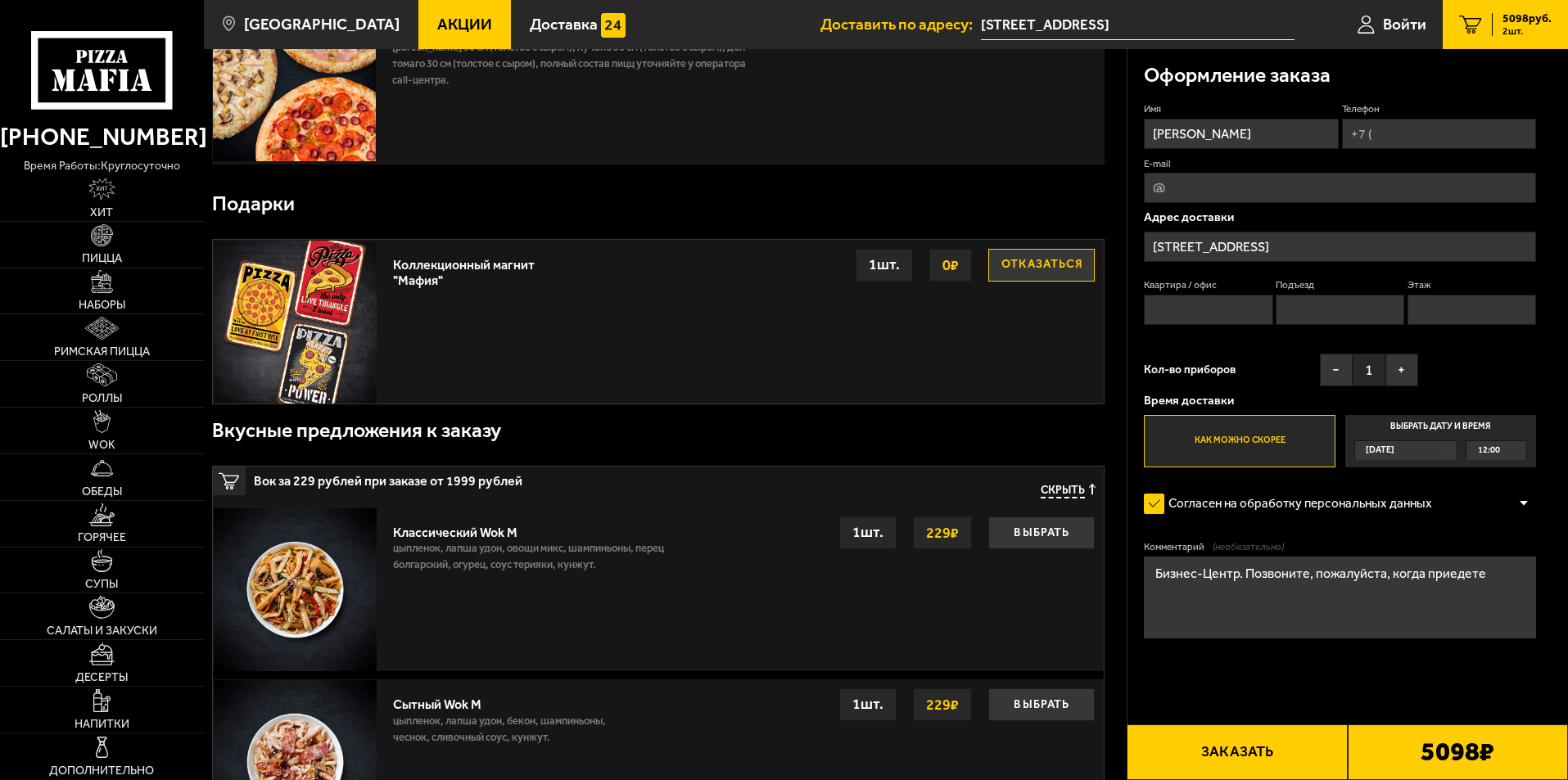
click at [439, 26] on span "Акции" at bounding box center [465, 24] width 55 height 16
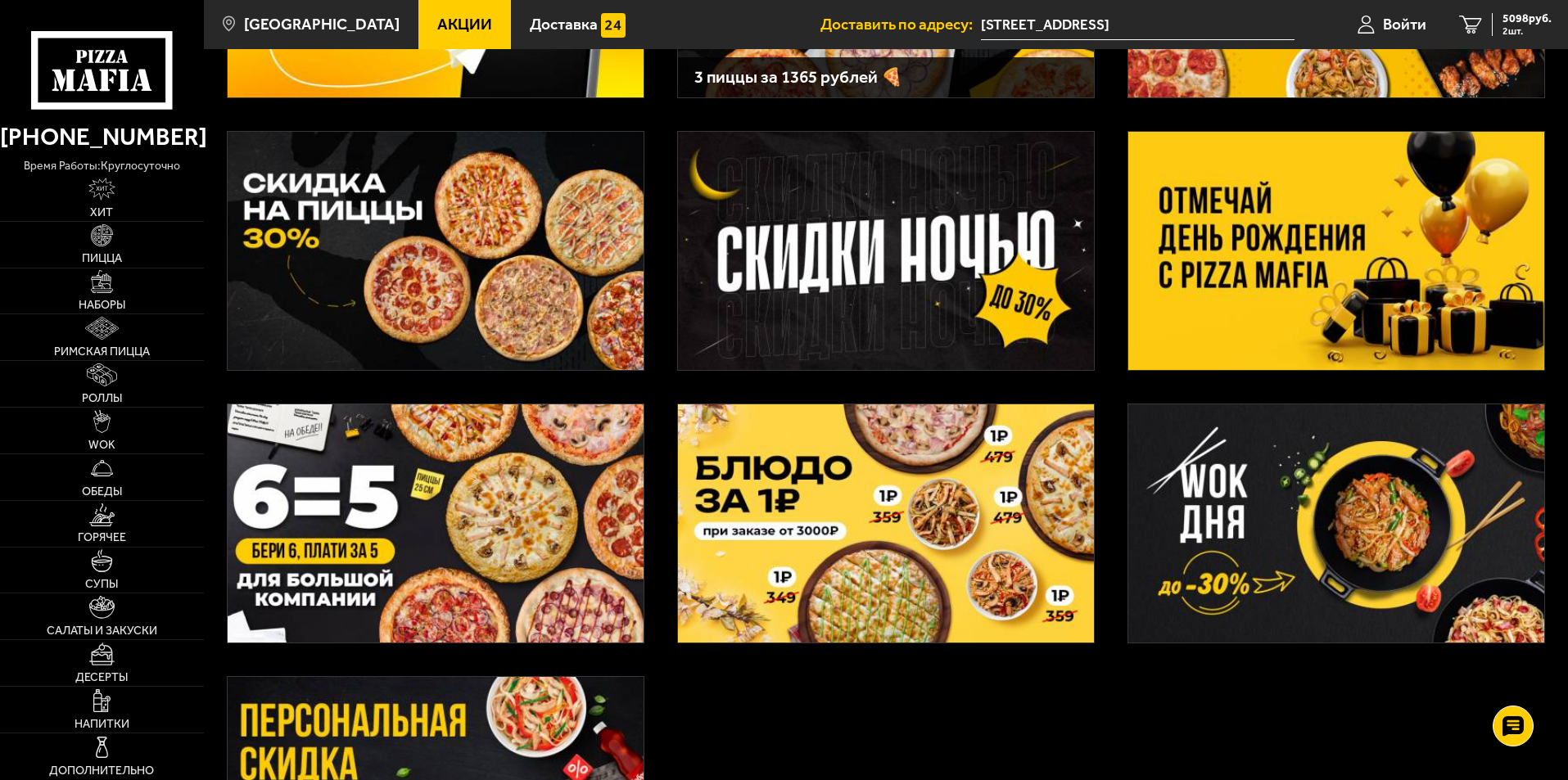
scroll to position [164, 0]
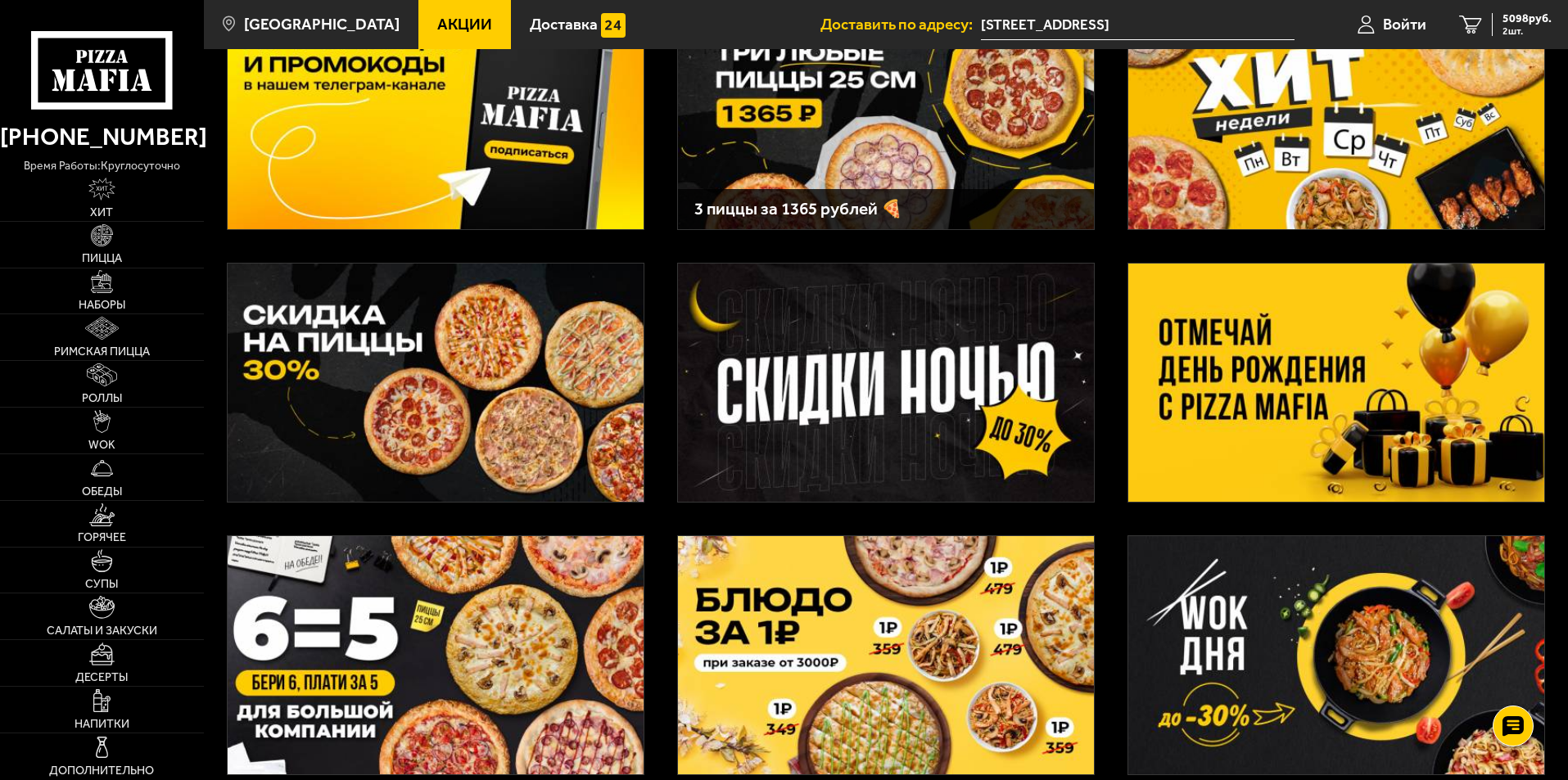
click at [590, 649] on img at bounding box center [435, 655] width 416 height 238
